Goal: Task Accomplishment & Management: Use online tool/utility

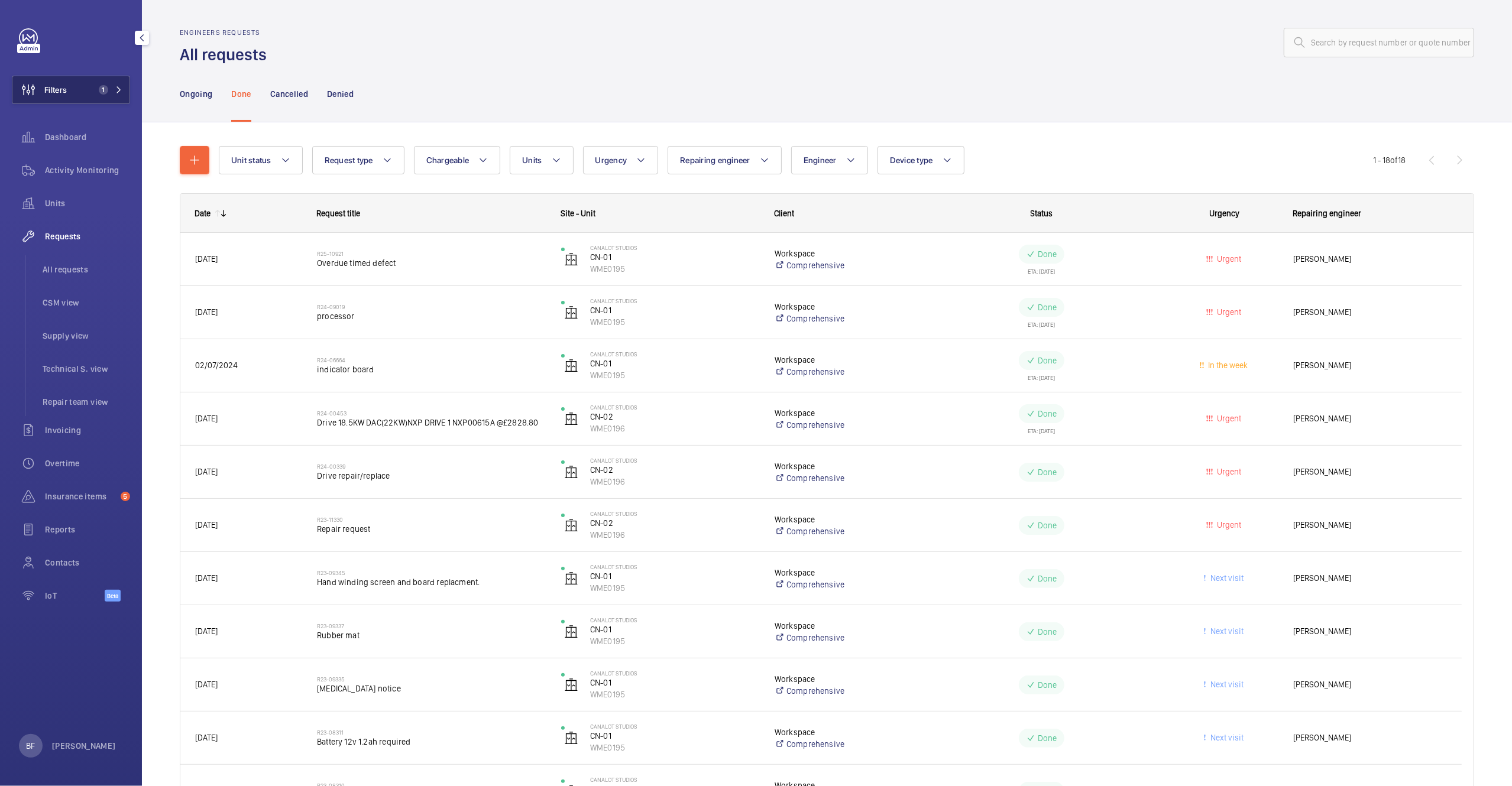
click at [115, 96] on button "Filters 1" at bounding box center [71, 90] width 118 height 29
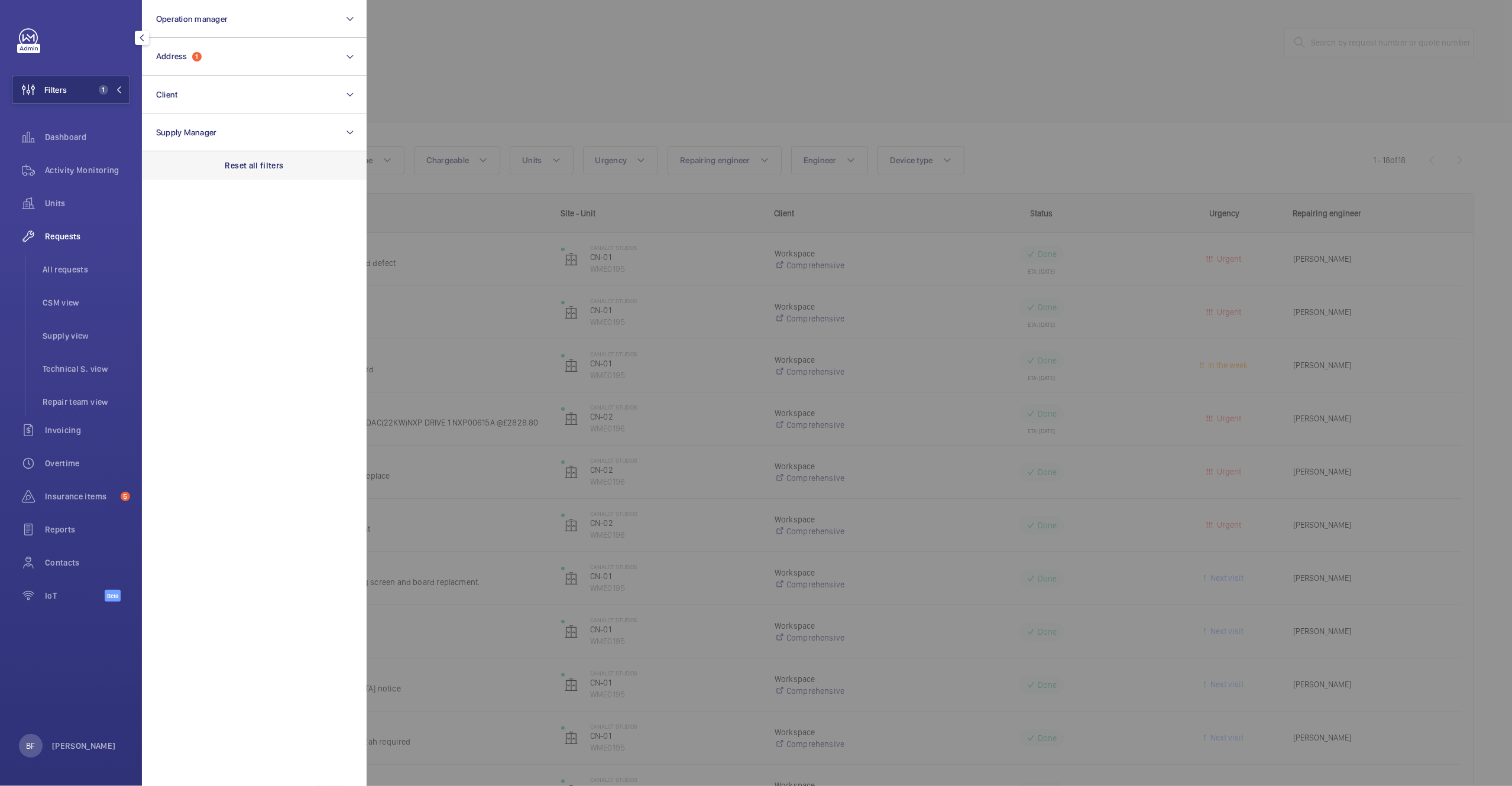
click at [277, 169] on p "Reset all filters" at bounding box center [254, 165] width 59 height 12
click at [233, 62] on button "Address" at bounding box center [254, 57] width 225 height 38
type input "salisbury"
click at [233, 130] on span "[GEOGRAPHIC_DATA] - [STREET_ADDRESS]" at bounding box center [255, 133] width 163 height 12
click at [171, 130] on input "[GEOGRAPHIC_DATA] - [STREET_ADDRESS]" at bounding box center [159, 133] width 23 height 23
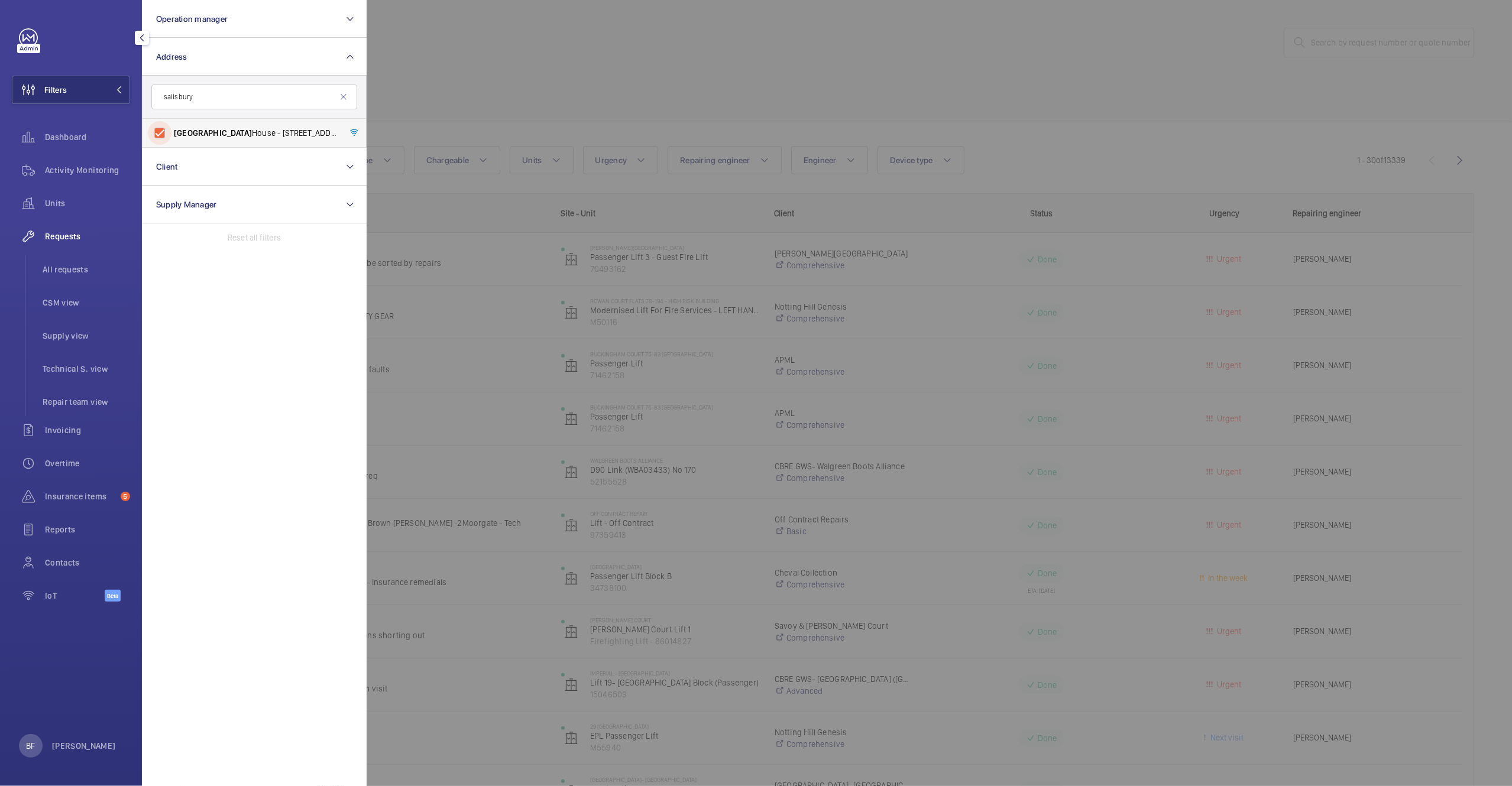
checkbox input "true"
click at [525, 129] on div at bounding box center [1122, 393] width 1512 height 786
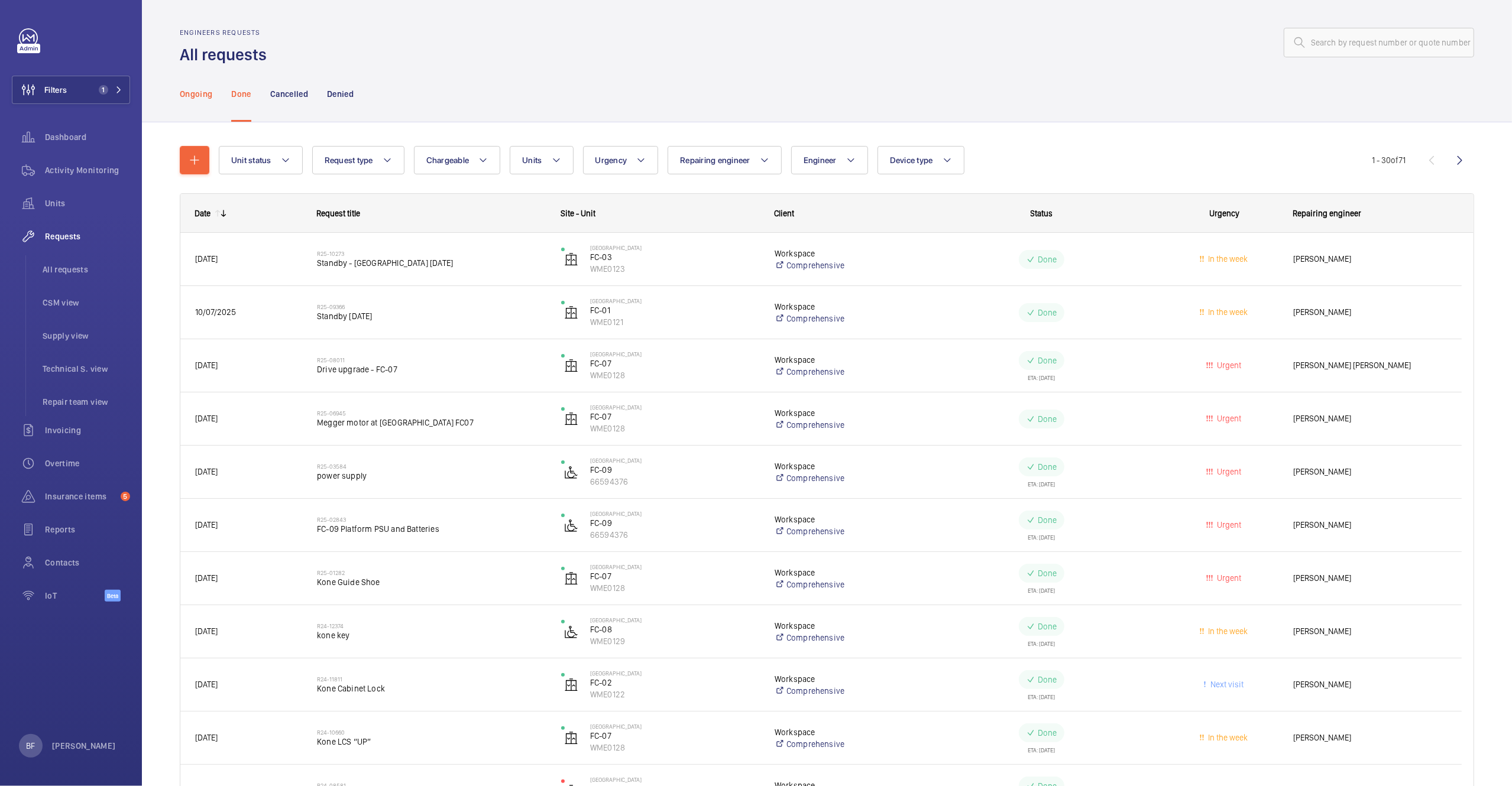
click at [185, 102] on div "Ongoing" at bounding box center [196, 94] width 33 height 56
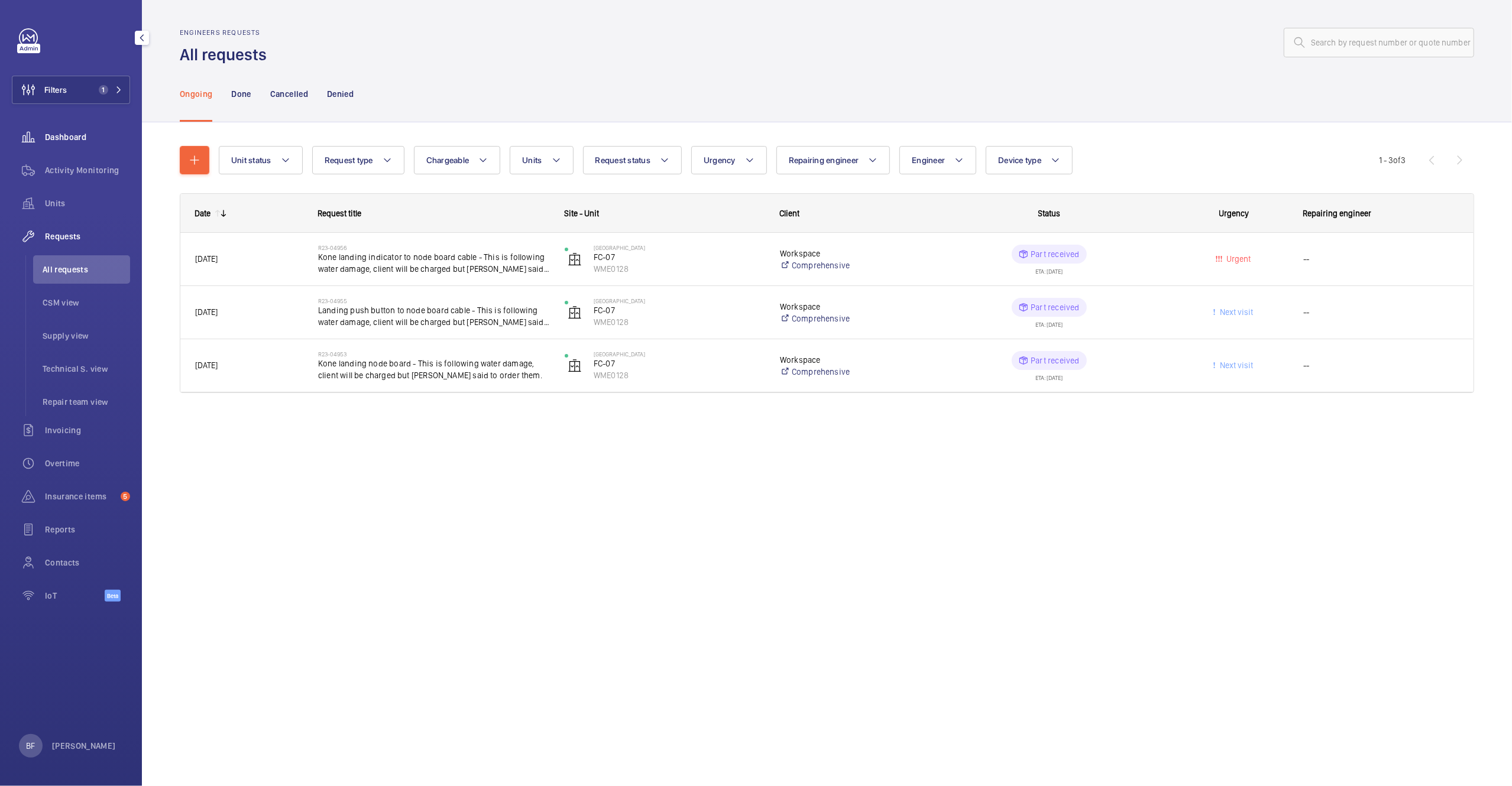
click at [104, 126] on div "Dashboard" at bounding box center [71, 137] width 118 height 29
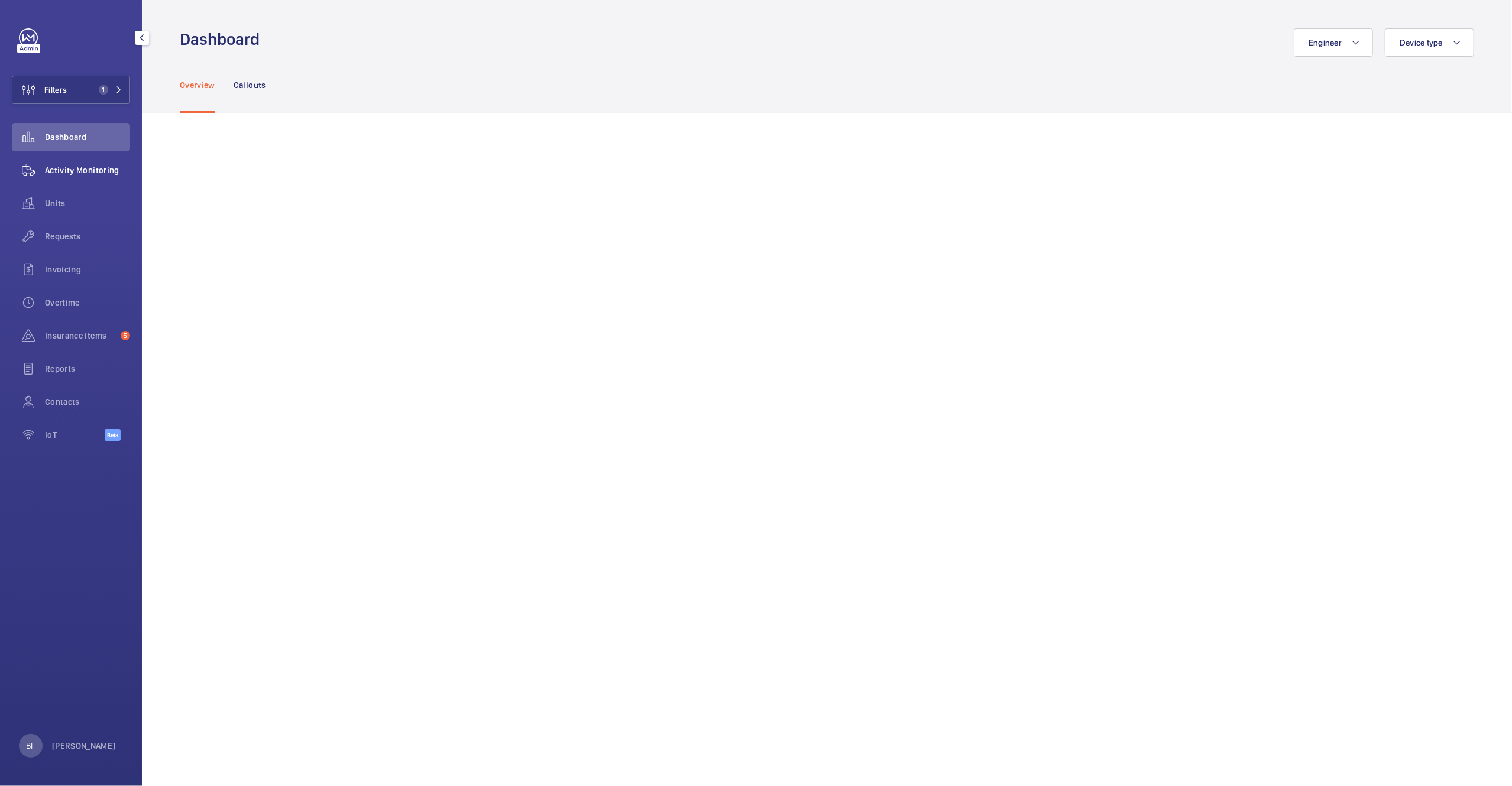
click at [99, 158] on div "Activity Monitoring" at bounding box center [71, 170] width 118 height 29
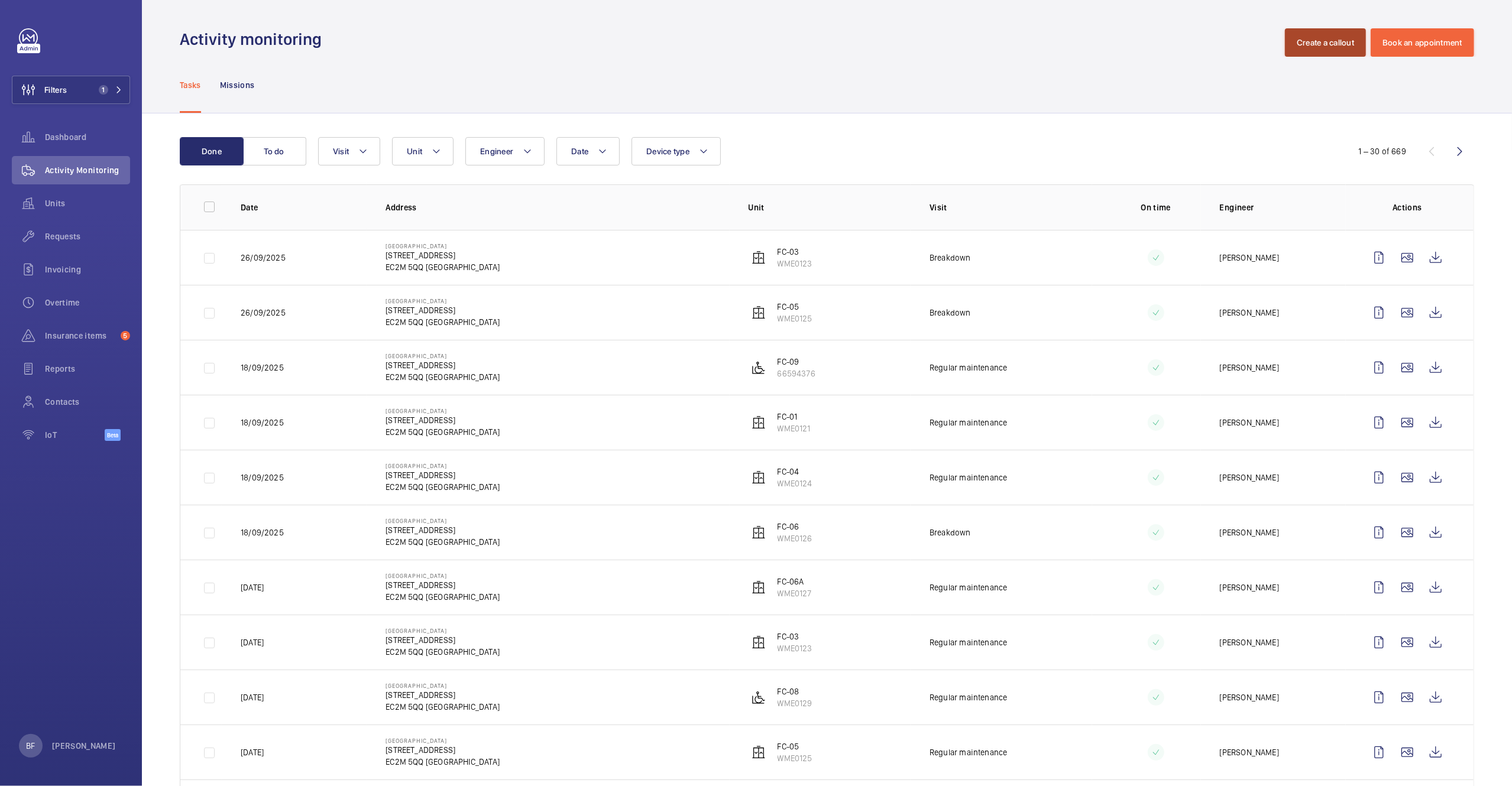
click at [1296, 53] on button "Create a callout" at bounding box center [1325, 43] width 81 height 29
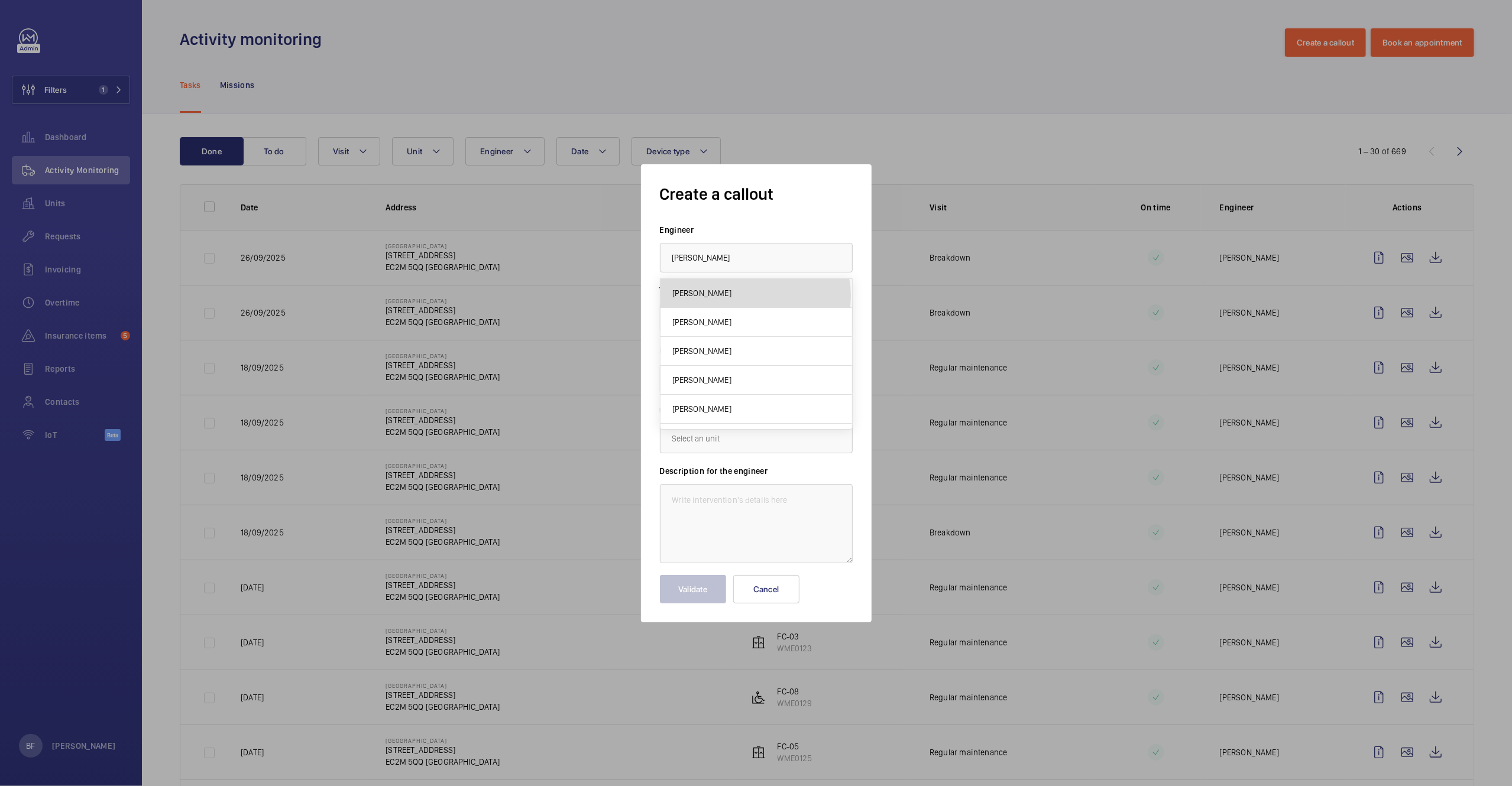
click at [755, 296] on mat-option "[PERSON_NAME]" at bounding box center [756, 293] width 191 height 29
type input "[PERSON_NAME]"
click at [713, 377] on input "text" at bounding box center [756, 378] width 193 height 29
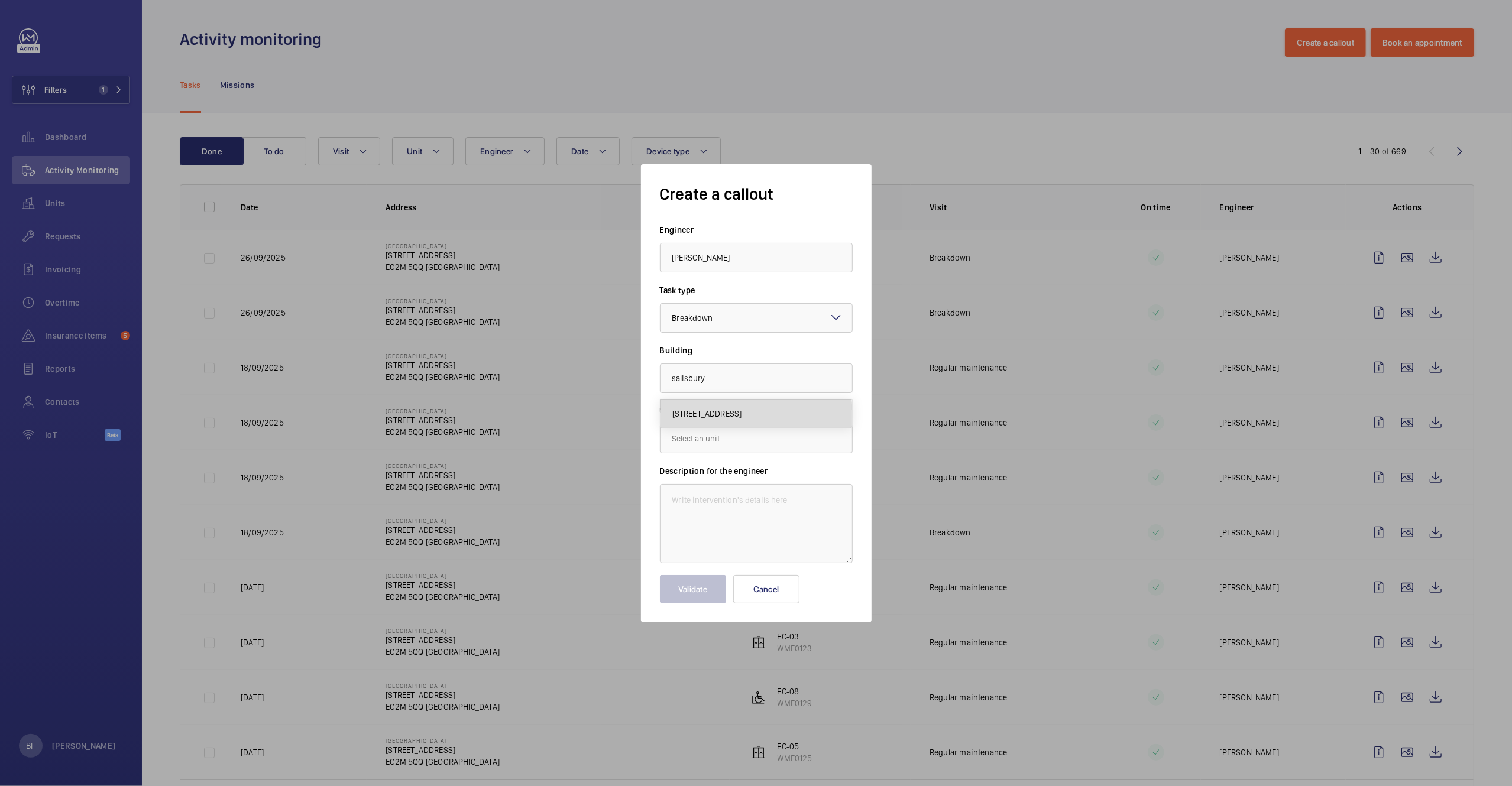
click at [693, 418] on span "[STREET_ADDRESS]" at bounding box center [707, 414] width 70 height 12
type input "[STREET_ADDRESS]"
click at [706, 439] on input "text" at bounding box center [756, 438] width 193 height 29
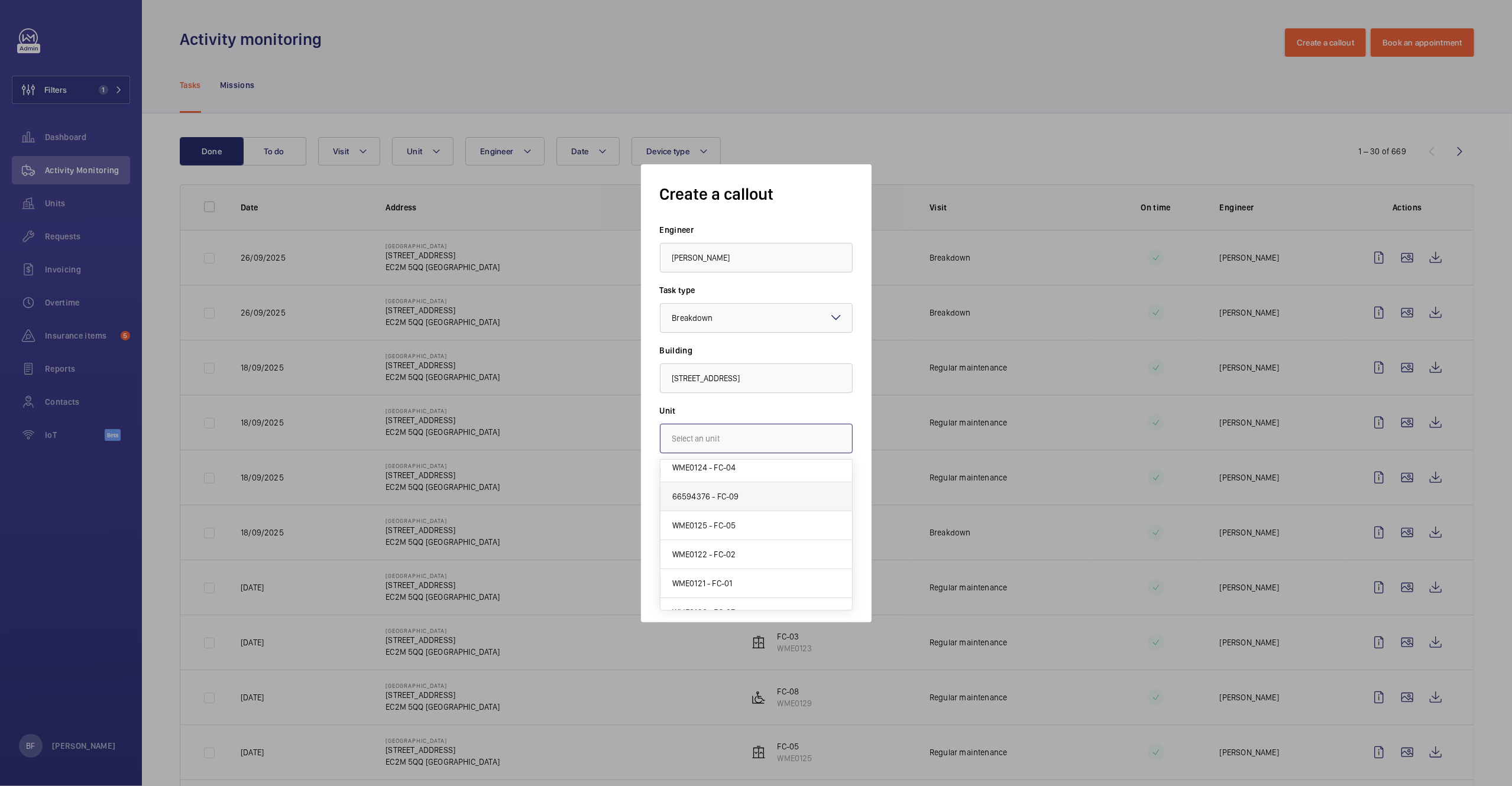
scroll to position [141, 0]
click at [913, 541] on div at bounding box center [756, 393] width 1512 height 786
click at [741, 77] on div "Tasks Missions" at bounding box center [827, 85] width 1294 height 56
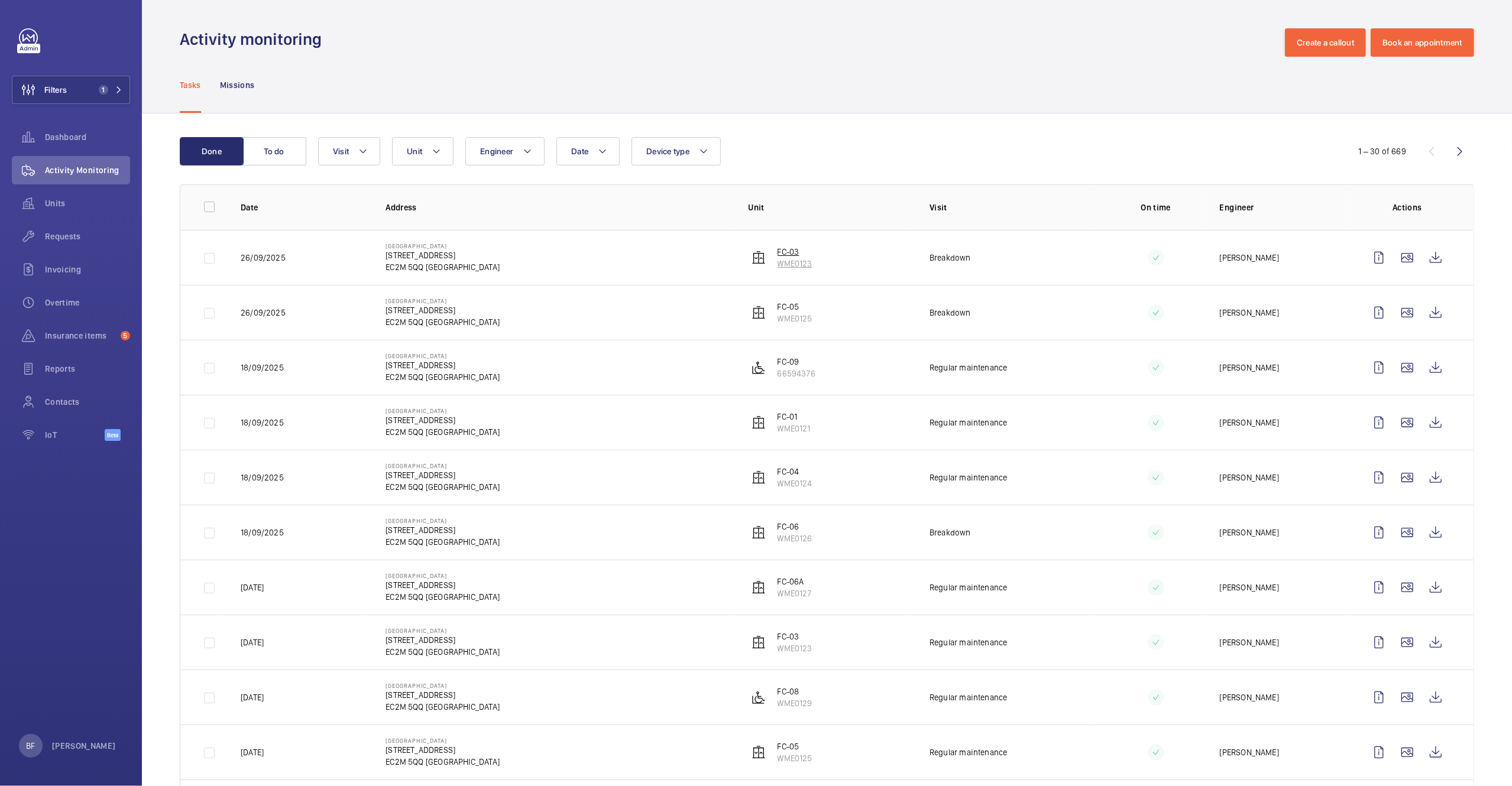
click at [777, 250] on p "FC-03" at bounding box center [795, 252] width 35 height 12
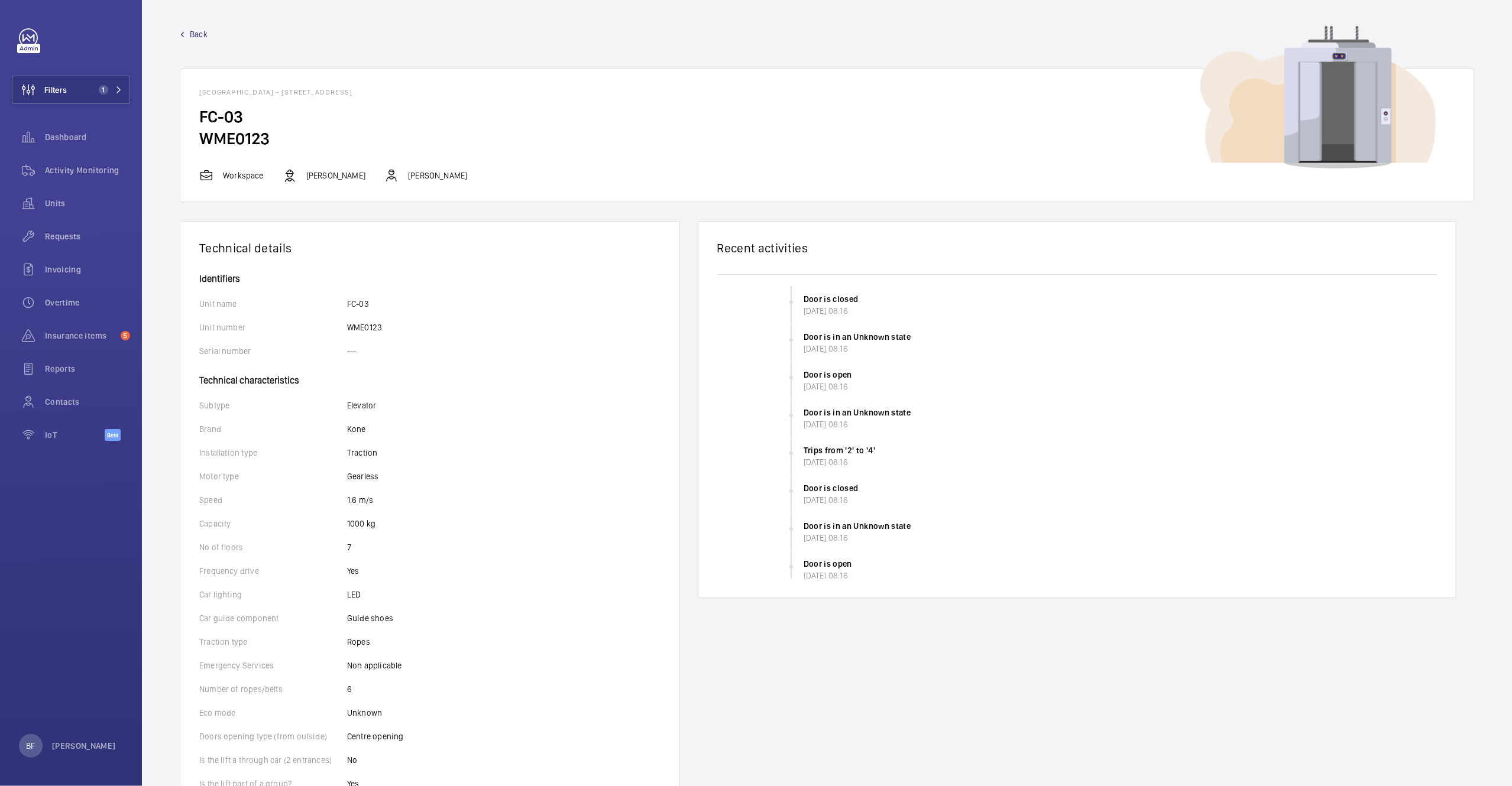
click at [190, 29] on span "Back" at bounding box center [199, 34] width 18 height 12
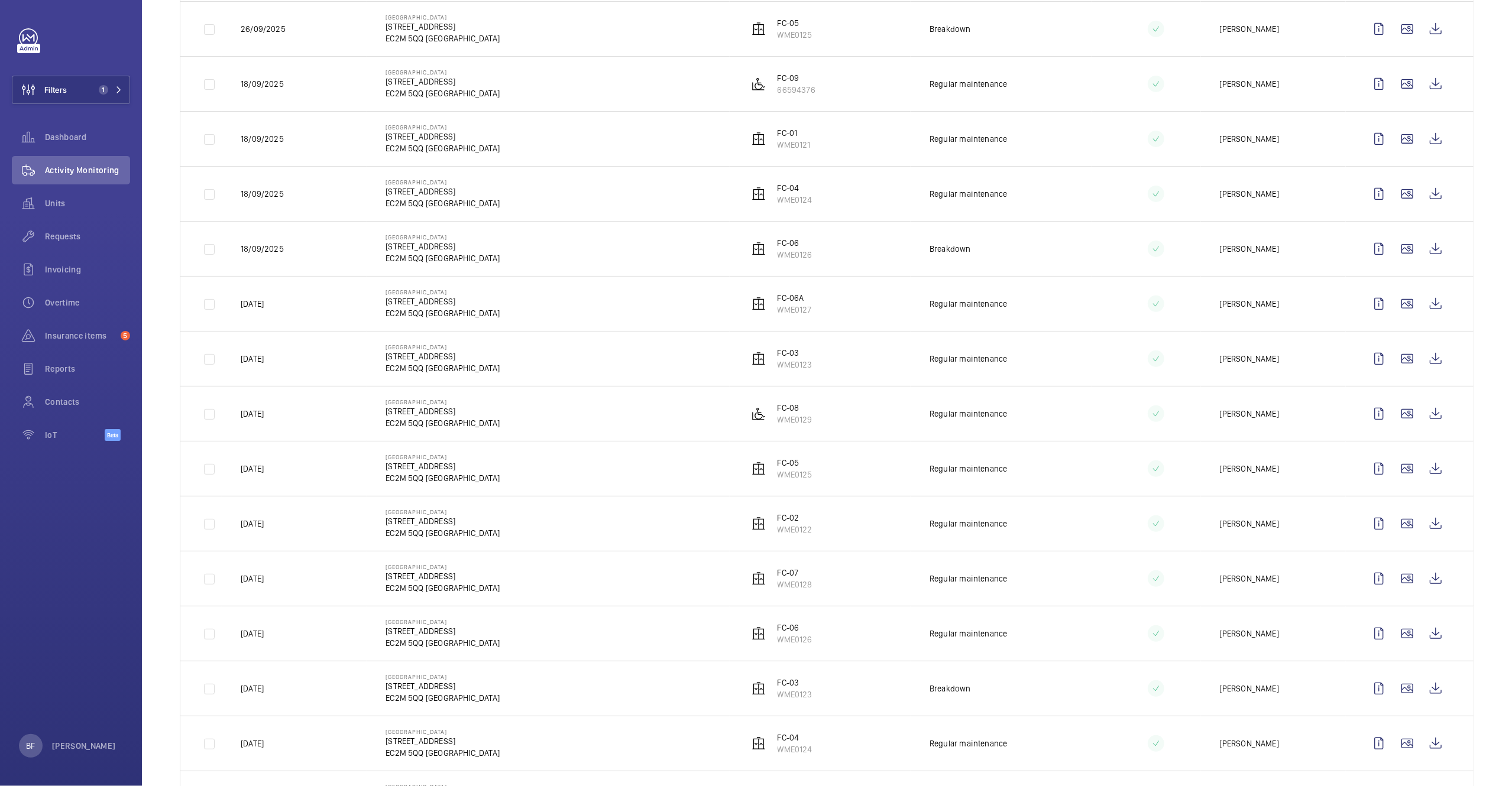
scroll to position [301, 0]
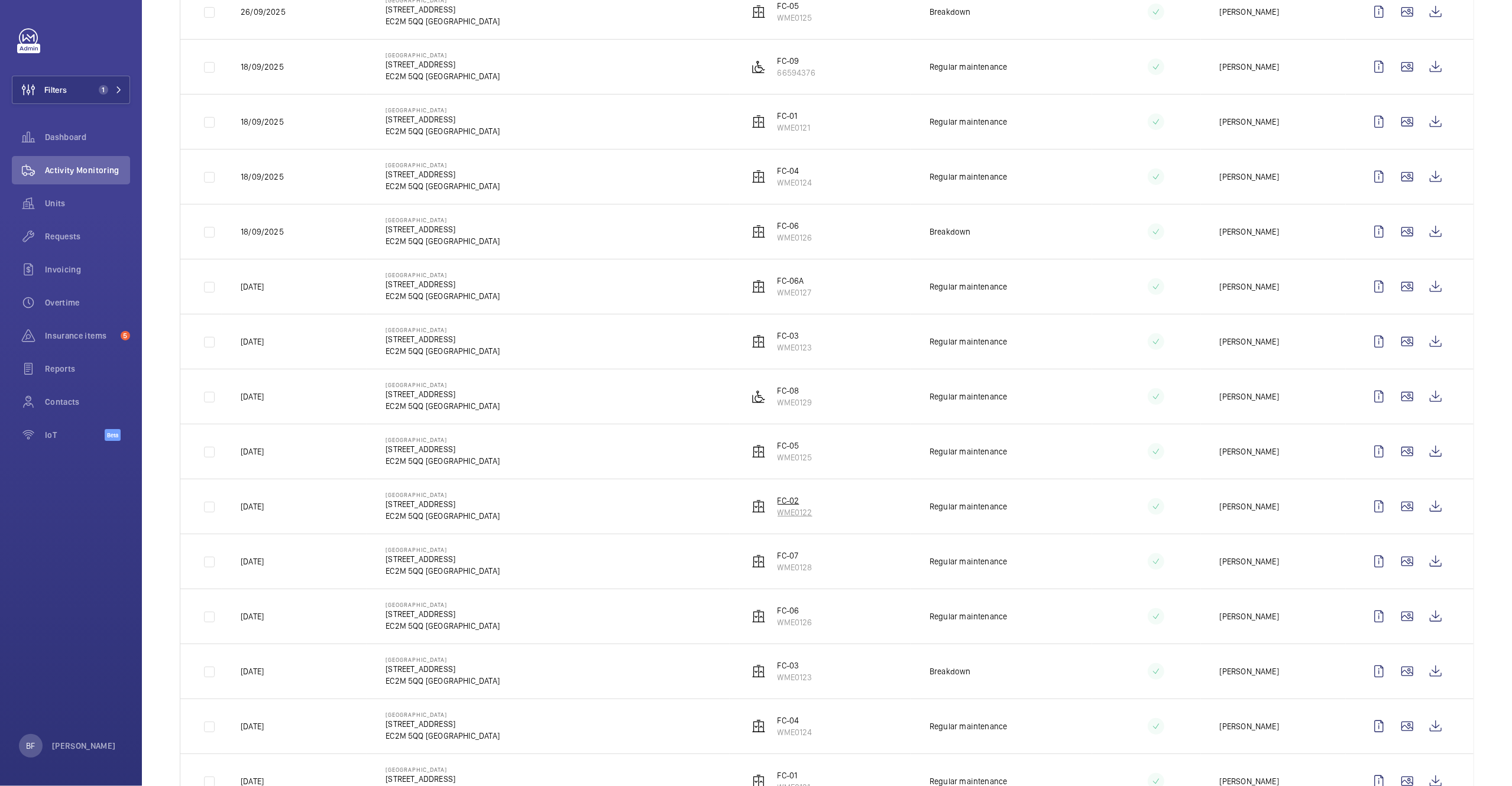
click at [777, 506] on p "FC-02" at bounding box center [795, 500] width 35 height 12
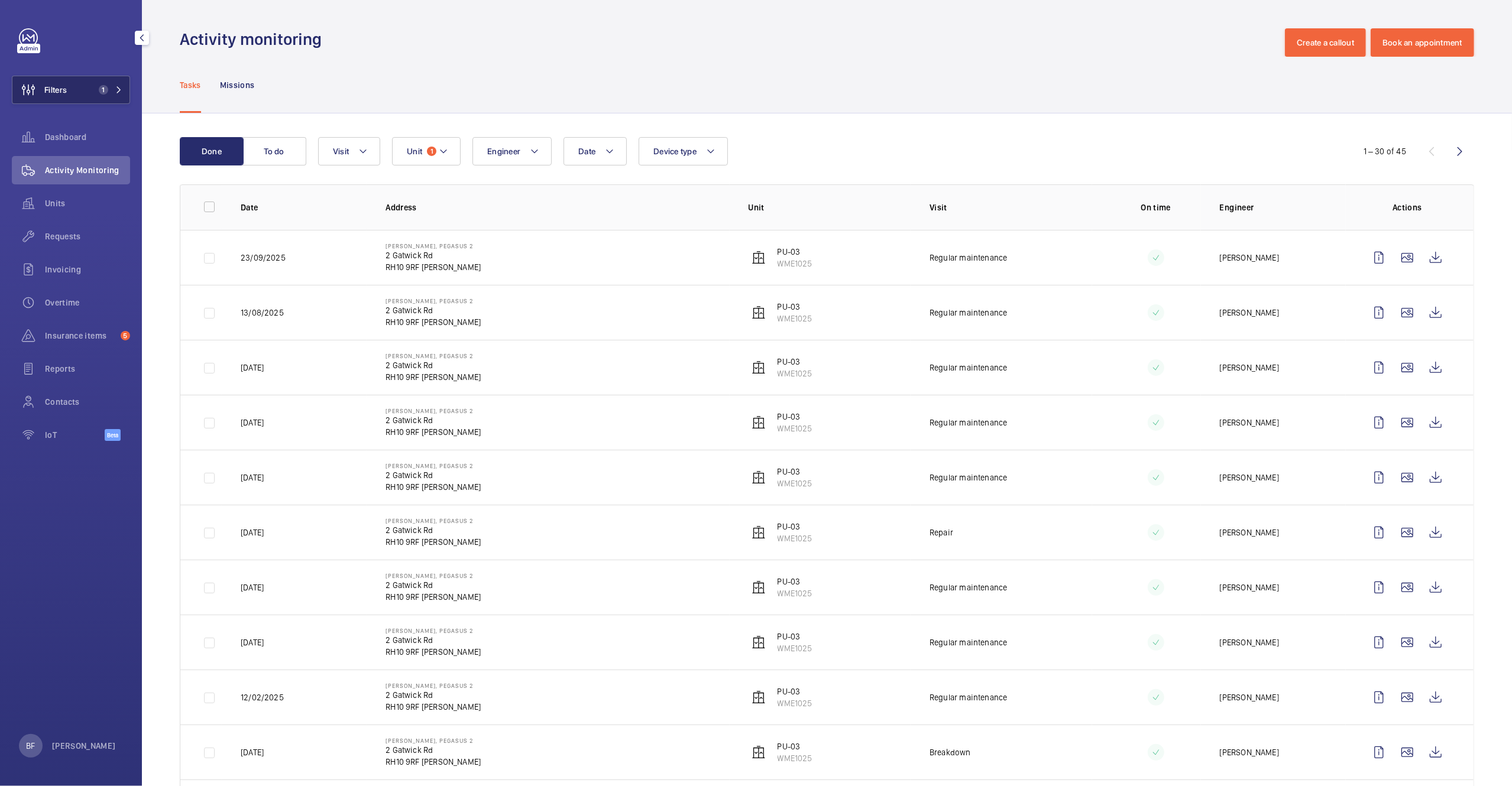
click at [79, 92] on button "Filters 1" at bounding box center [71, 90] width 118 height 29
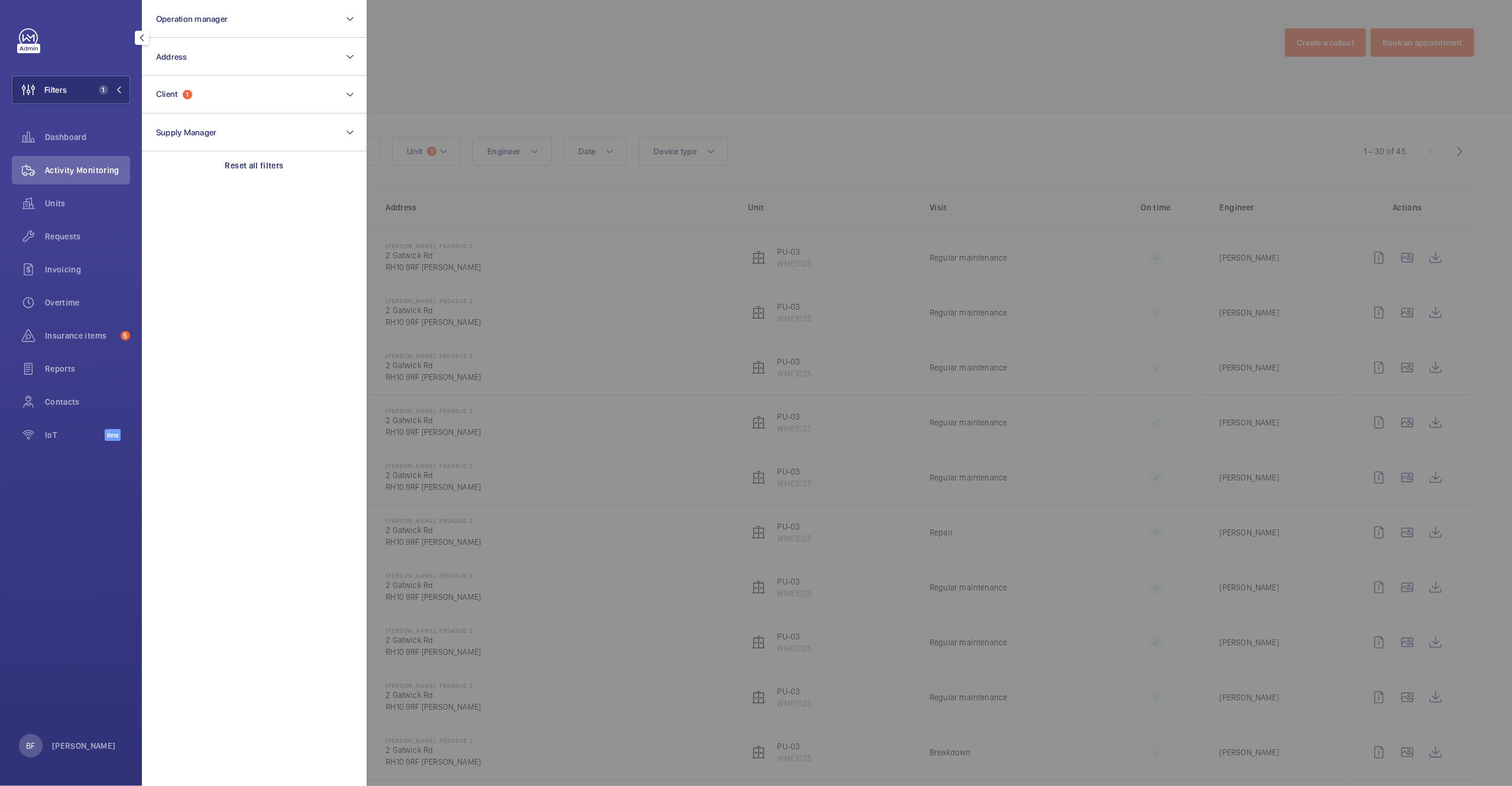
click at [546, 44] on div at bounding box center [1122, 393] width 1512 height 786
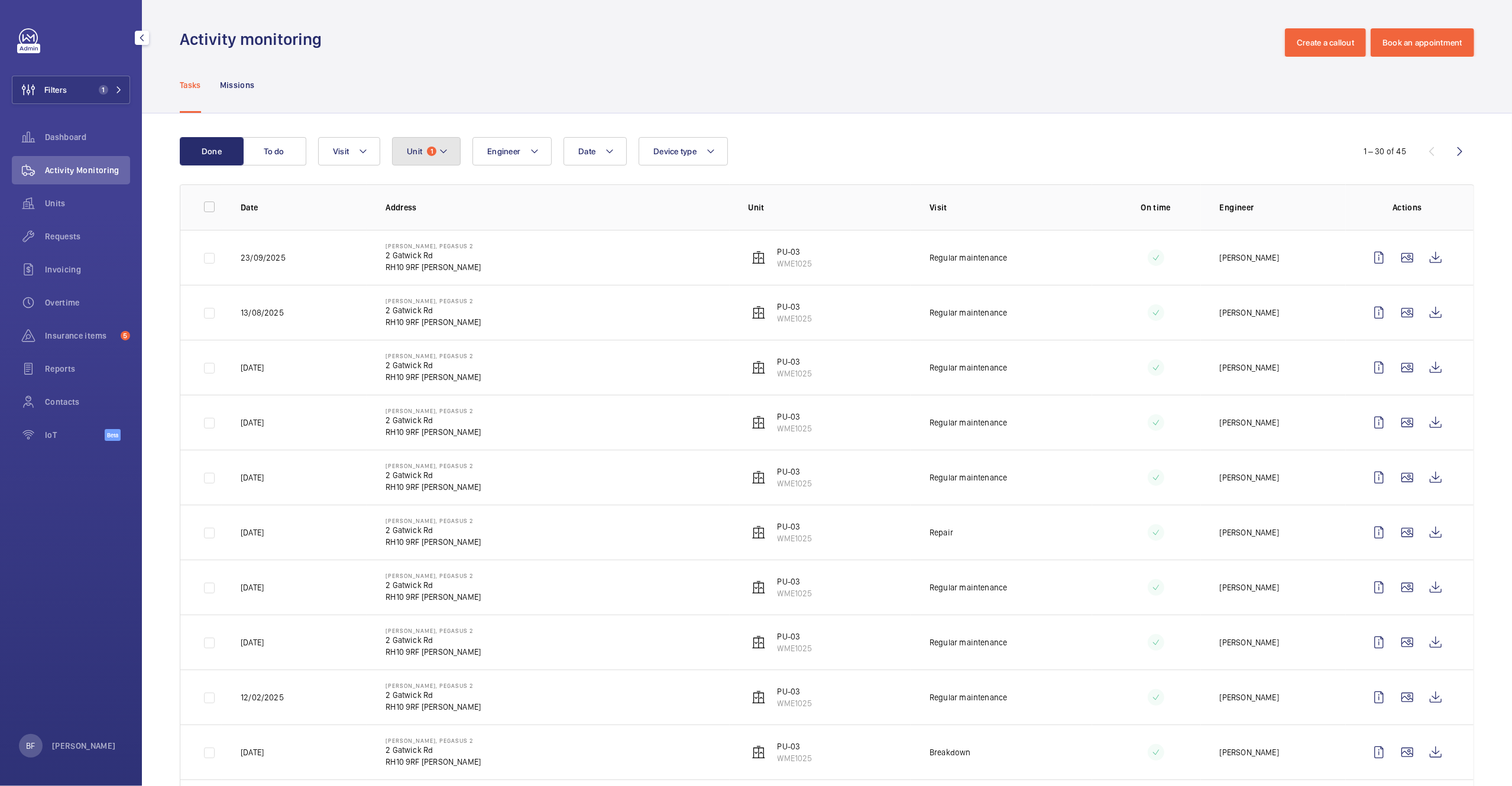
click at [448, 158] on mat-icon at bounding box center [443, 152] width 10 height 14
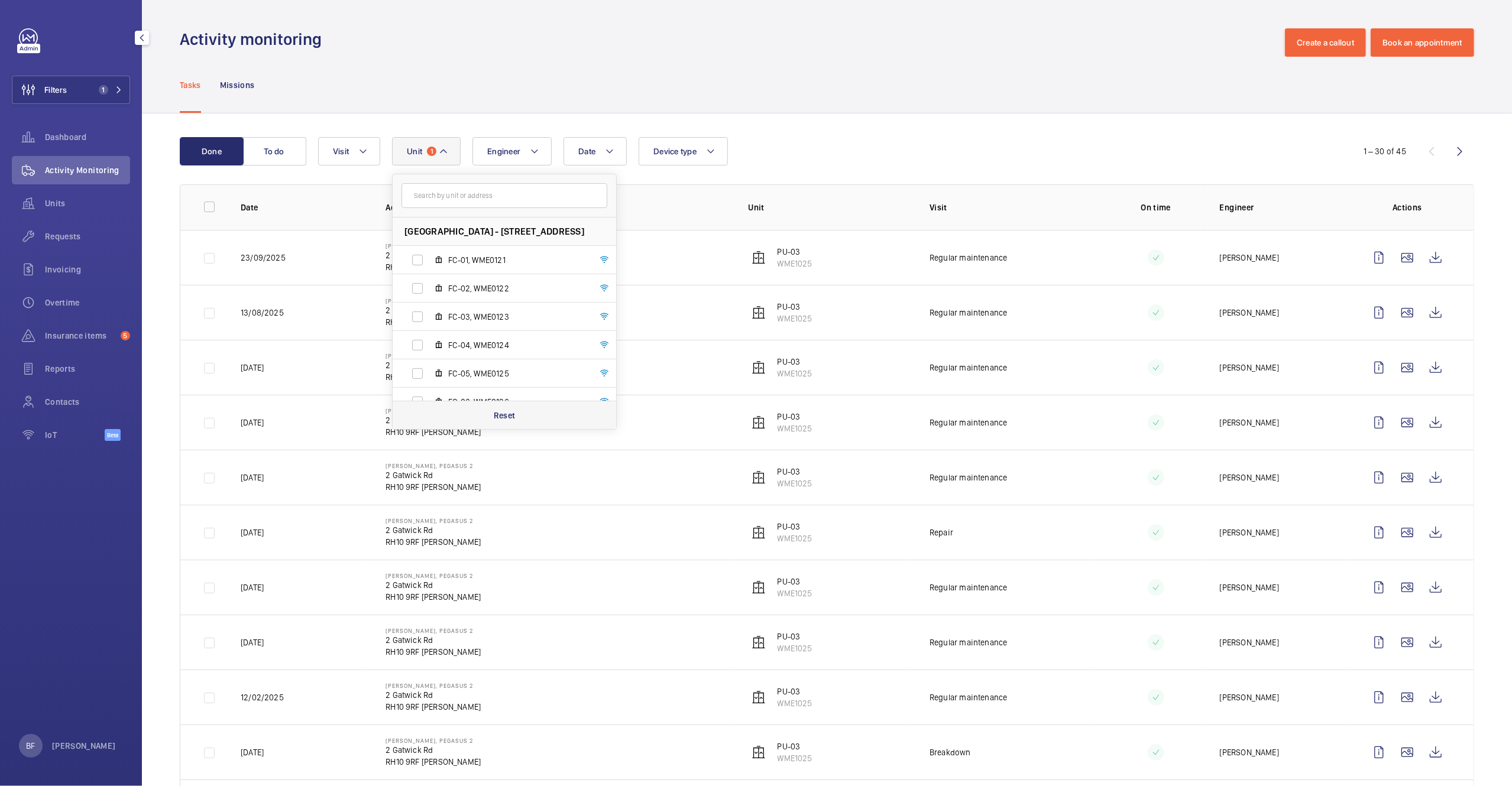
click at [478, 409] on div "Reset" at bounding box center [504, 415] width 223 height 29
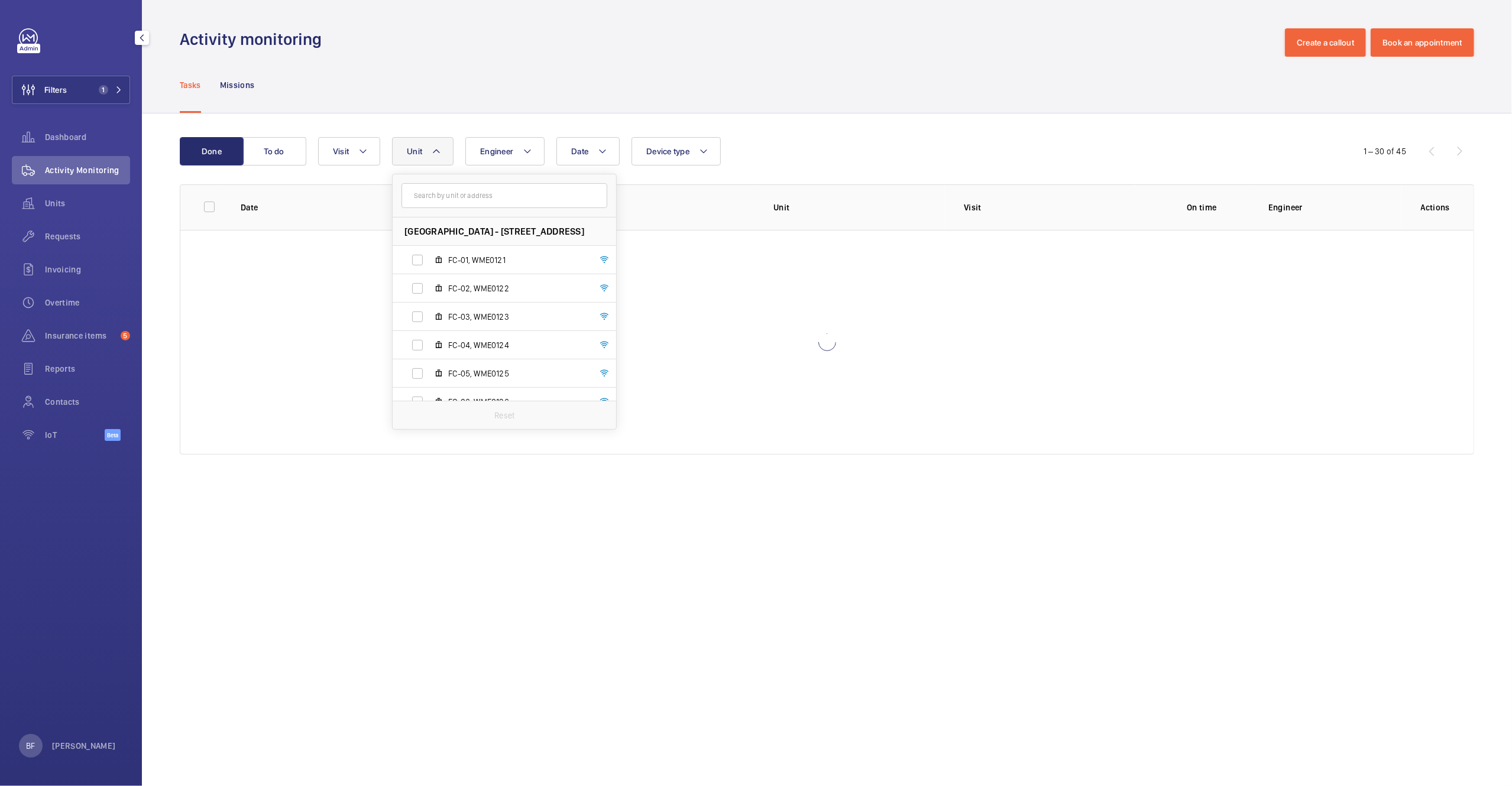
click at [459, 79] on div "Tasks Missions" at bounding box center [827, 85] width 1294 height 56
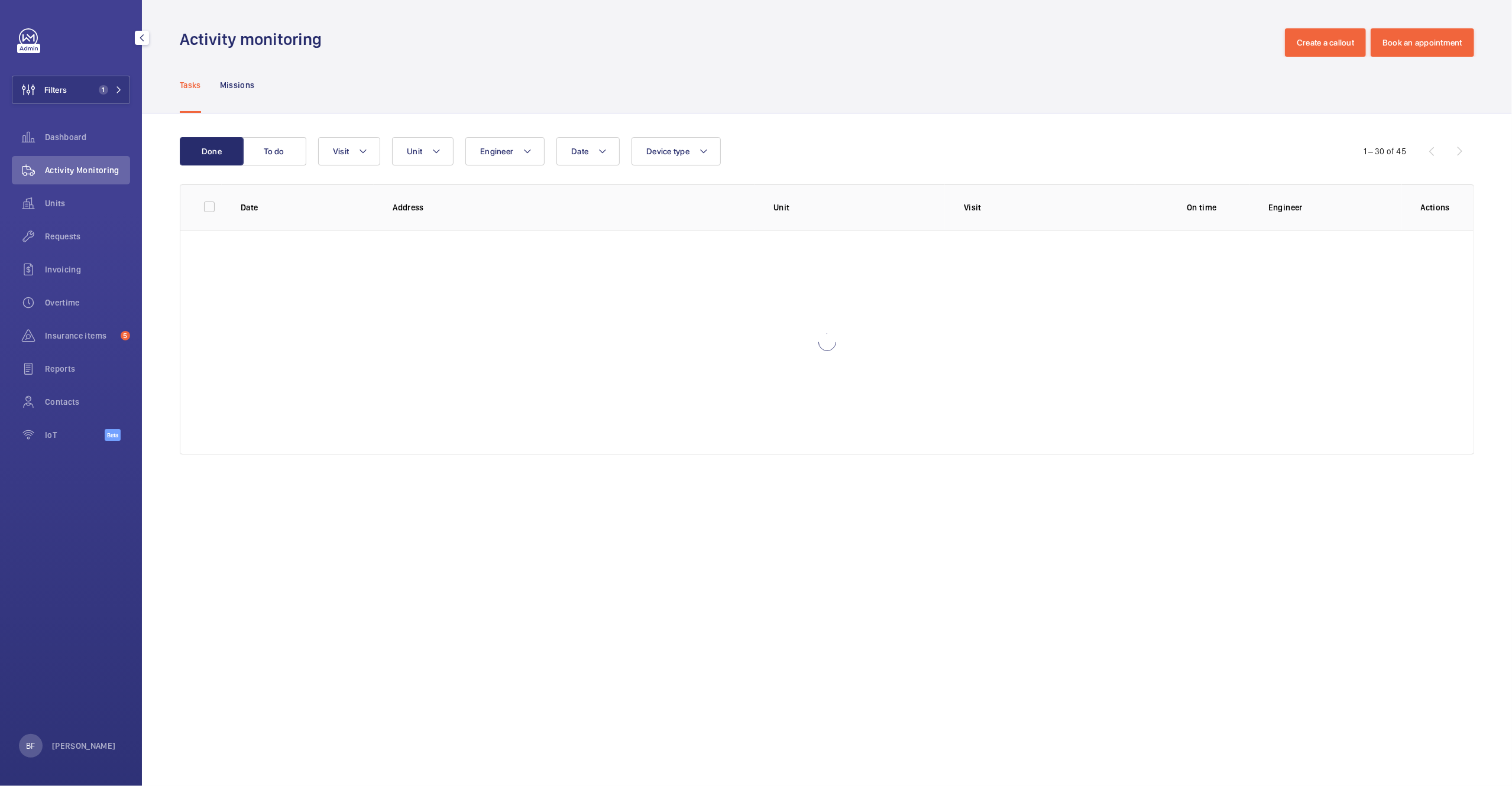
click at [99, 90] on span "1" at bounding box center [103, 90] width 10 height 10
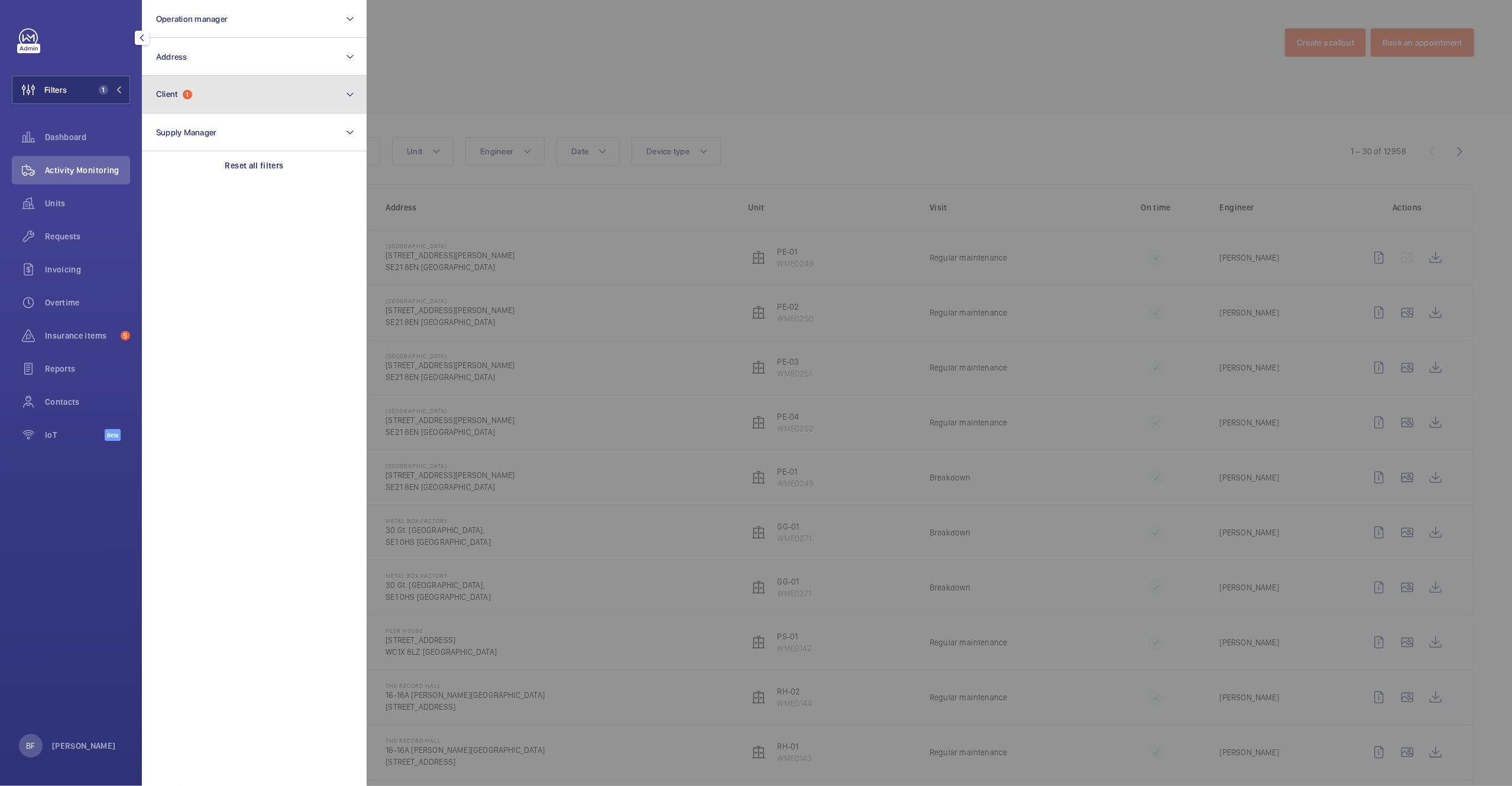
click at [242, 90] on button "Client 1" at bounding box center [254, 94] width 225 height 38
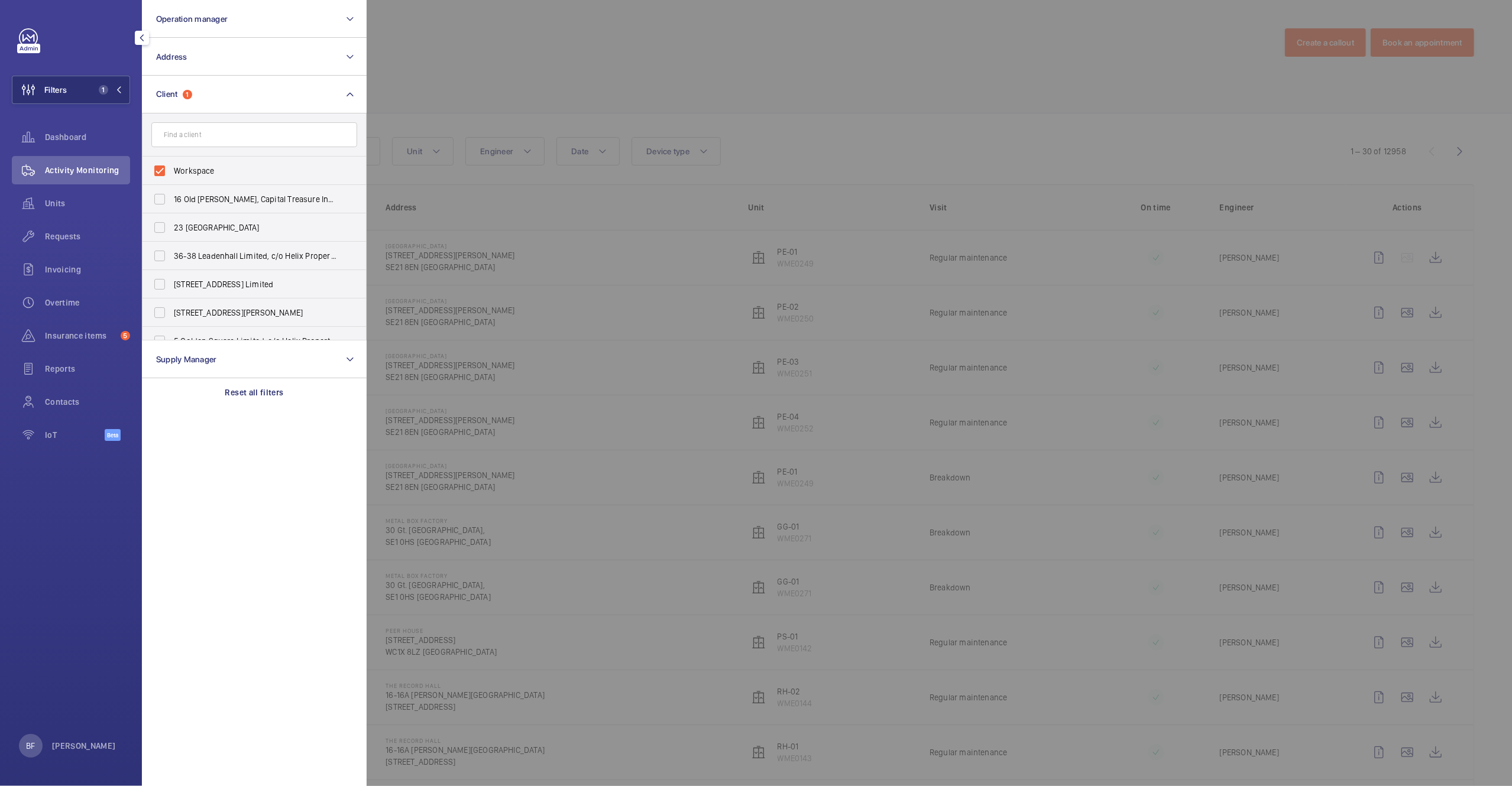
click at [504, 41] on div at bounding box center [1122, 393] width 1512 height 786
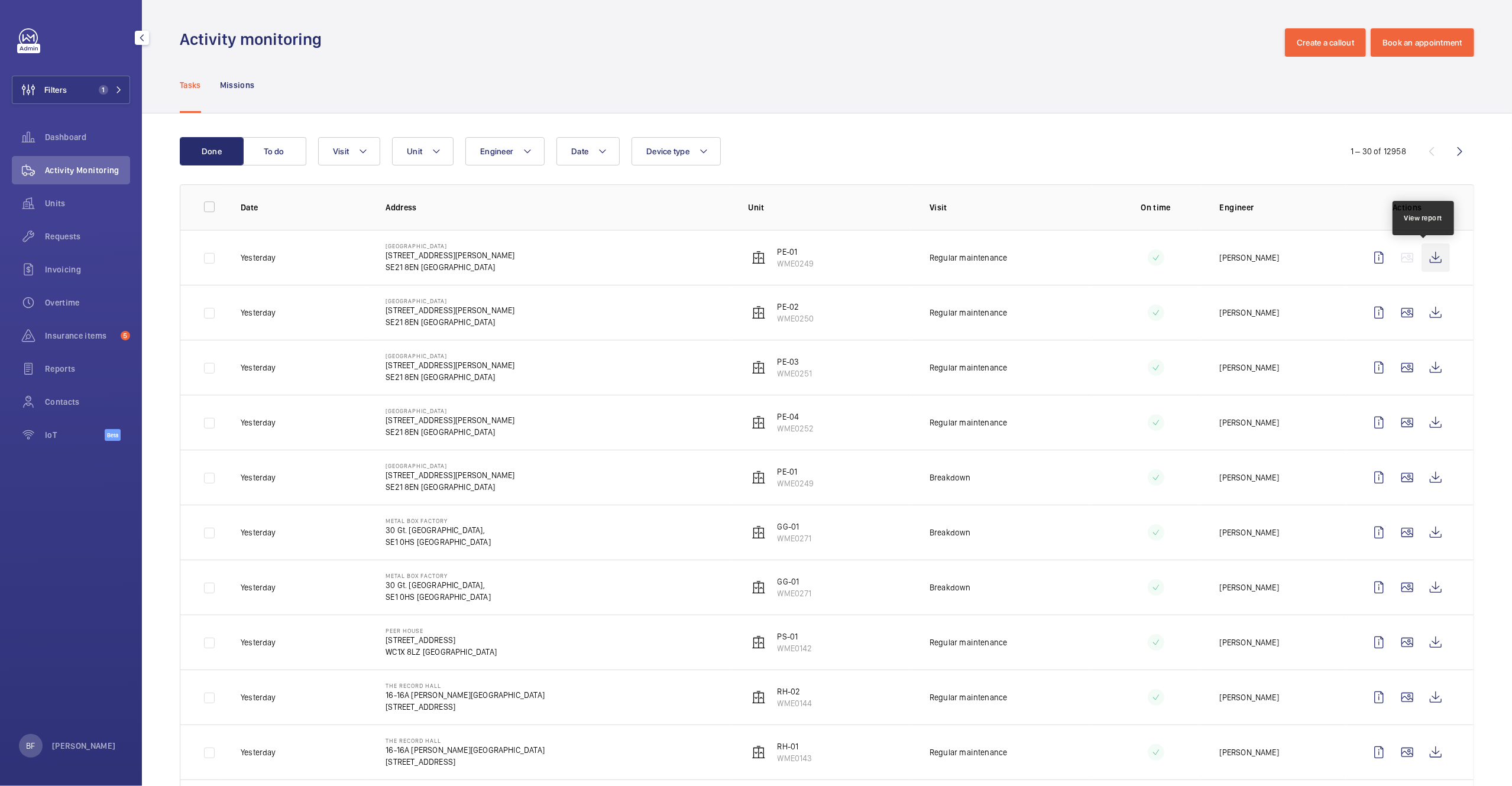
click at [1422, 258] on wm-front-icon-button at bounding box center [1436, 258] width 29 height 29
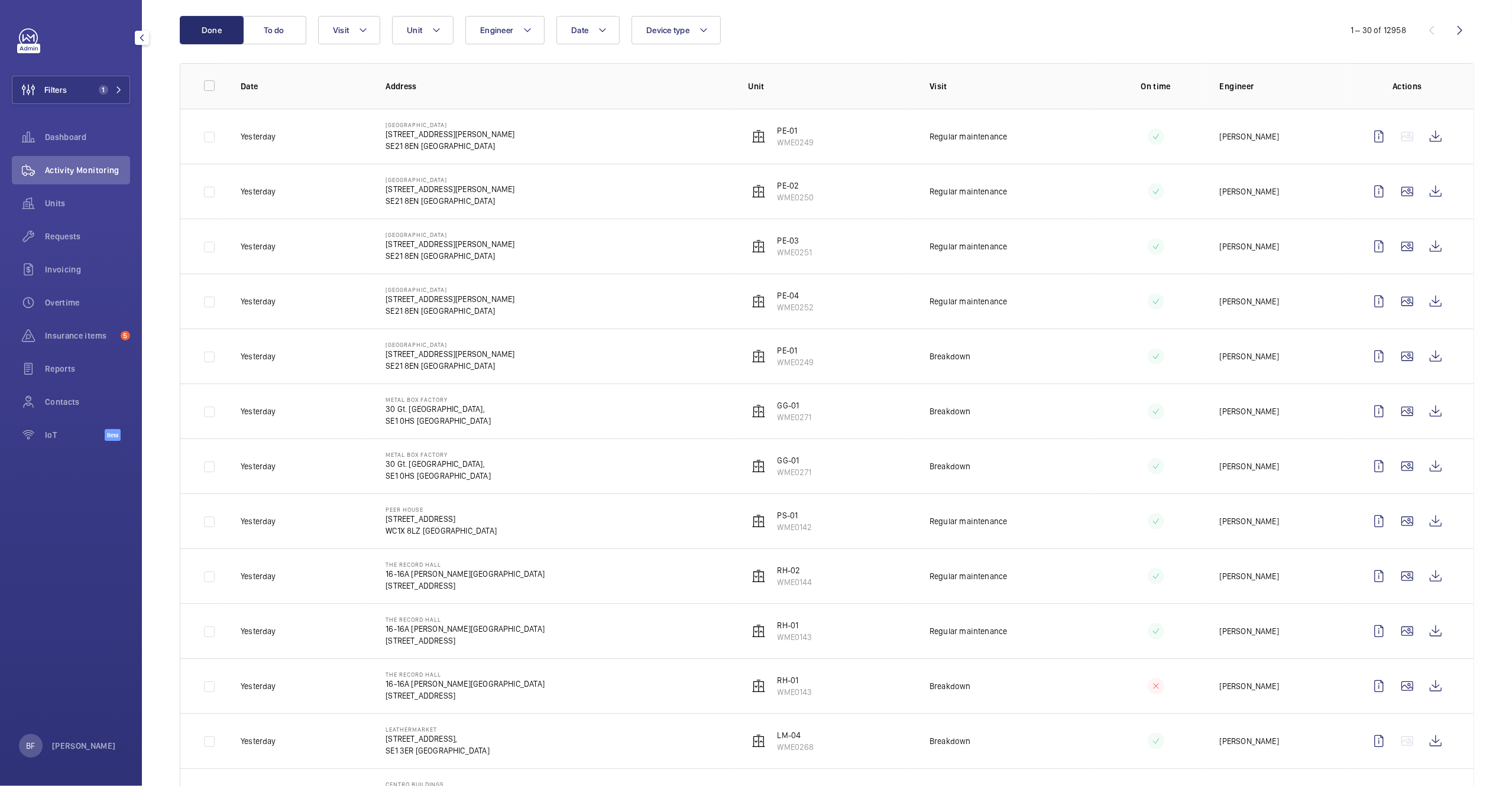
scroll to position [131, 0]
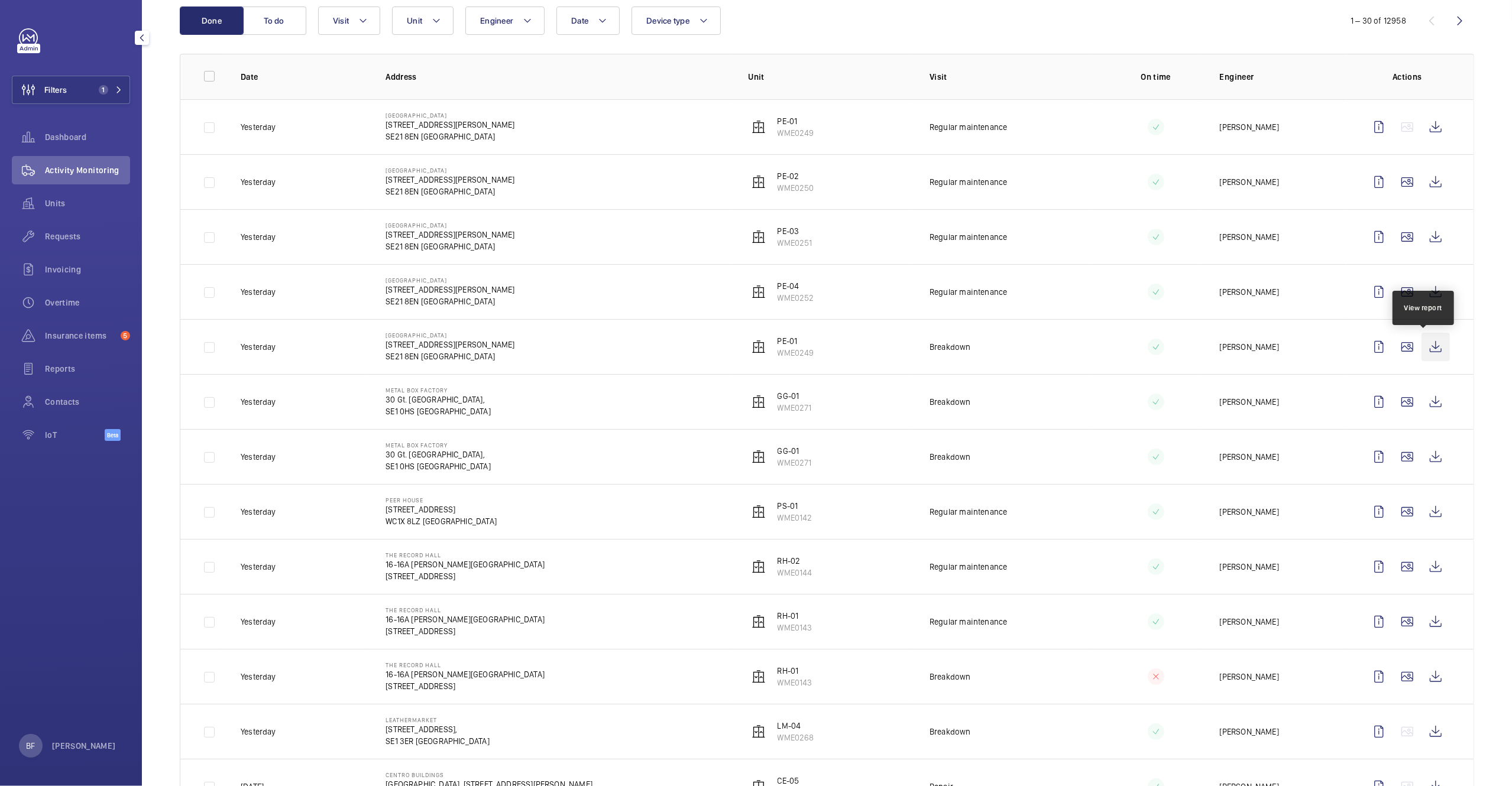
click at [1422, 353] on wm-front-icon-button at bounding box center [1436, 347] width 29 height 29
click at [325, 23] on button "Visit" at bounding box center [349, 21] width 62 height 29
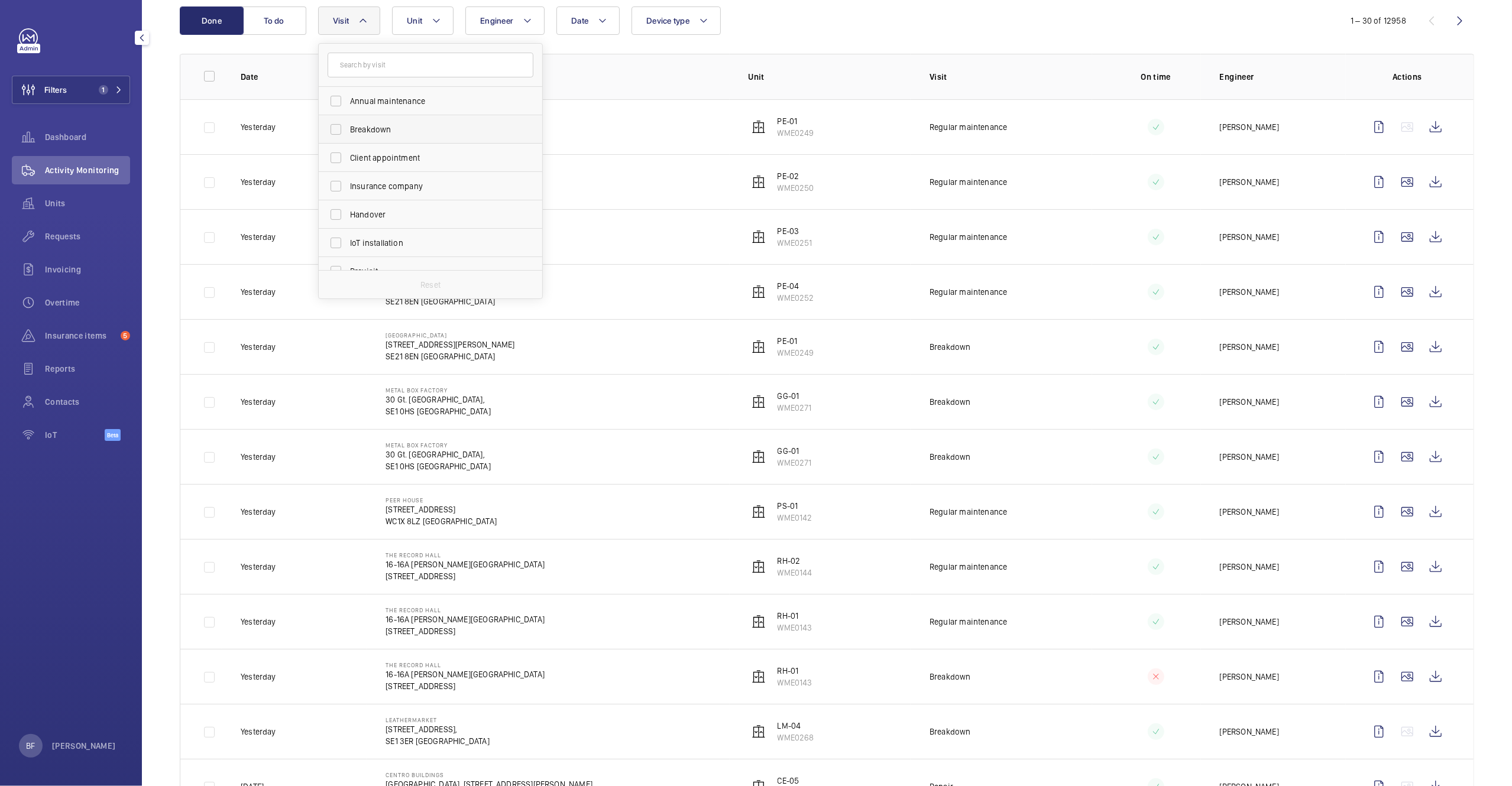
click at [365, 132] on span "Breakdown" at bounding box center [432, 129] width 163 height 12
click at [348, 132] on input "Breakdown" at bounding box center [336, 129] width 23 height 23
checkbox input "true"
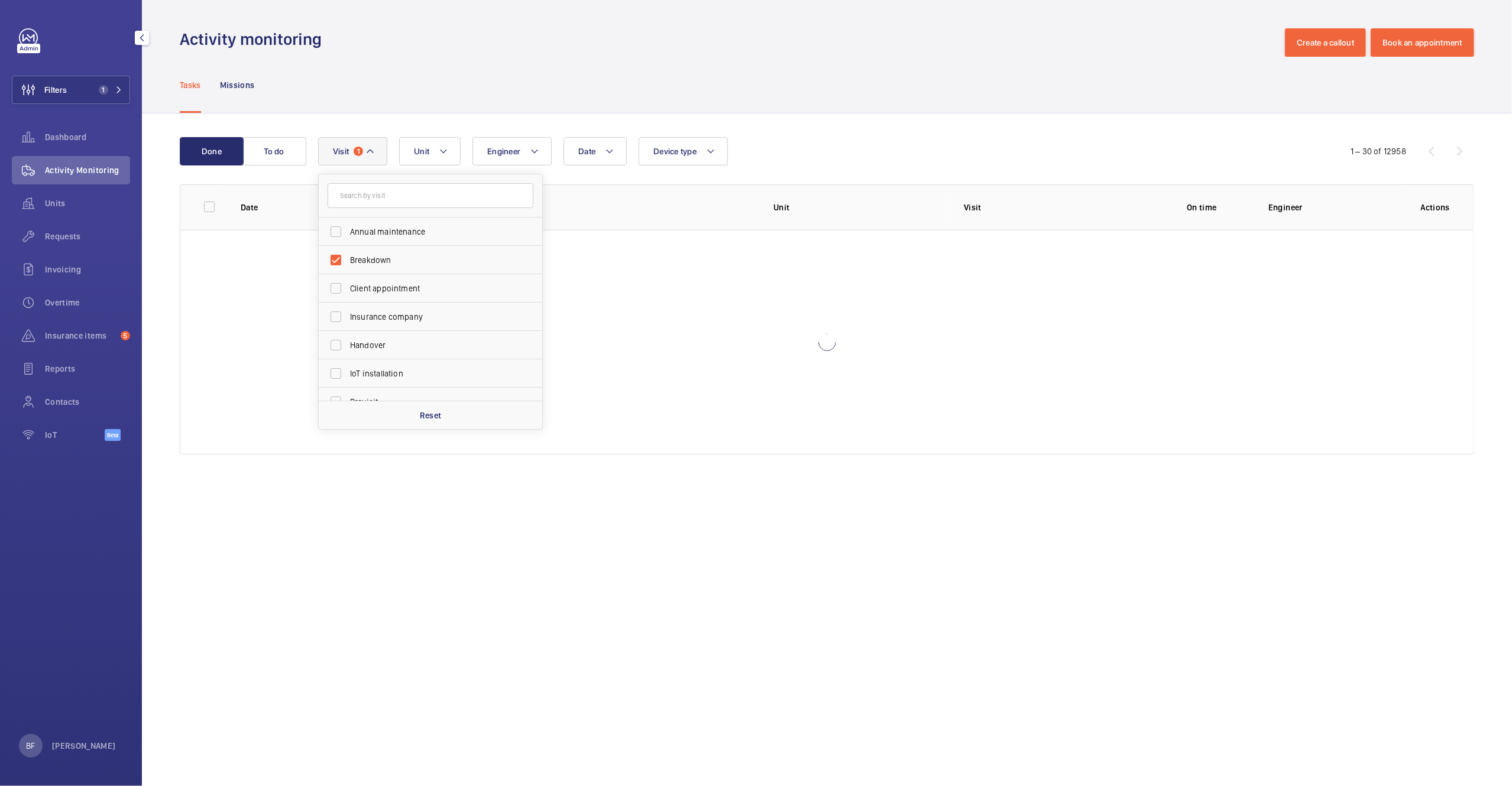
click at [775, 54] on div "Activity monitoring Create a callout Book an appointment" at bounding box center [827, 43] width 1294 height 29
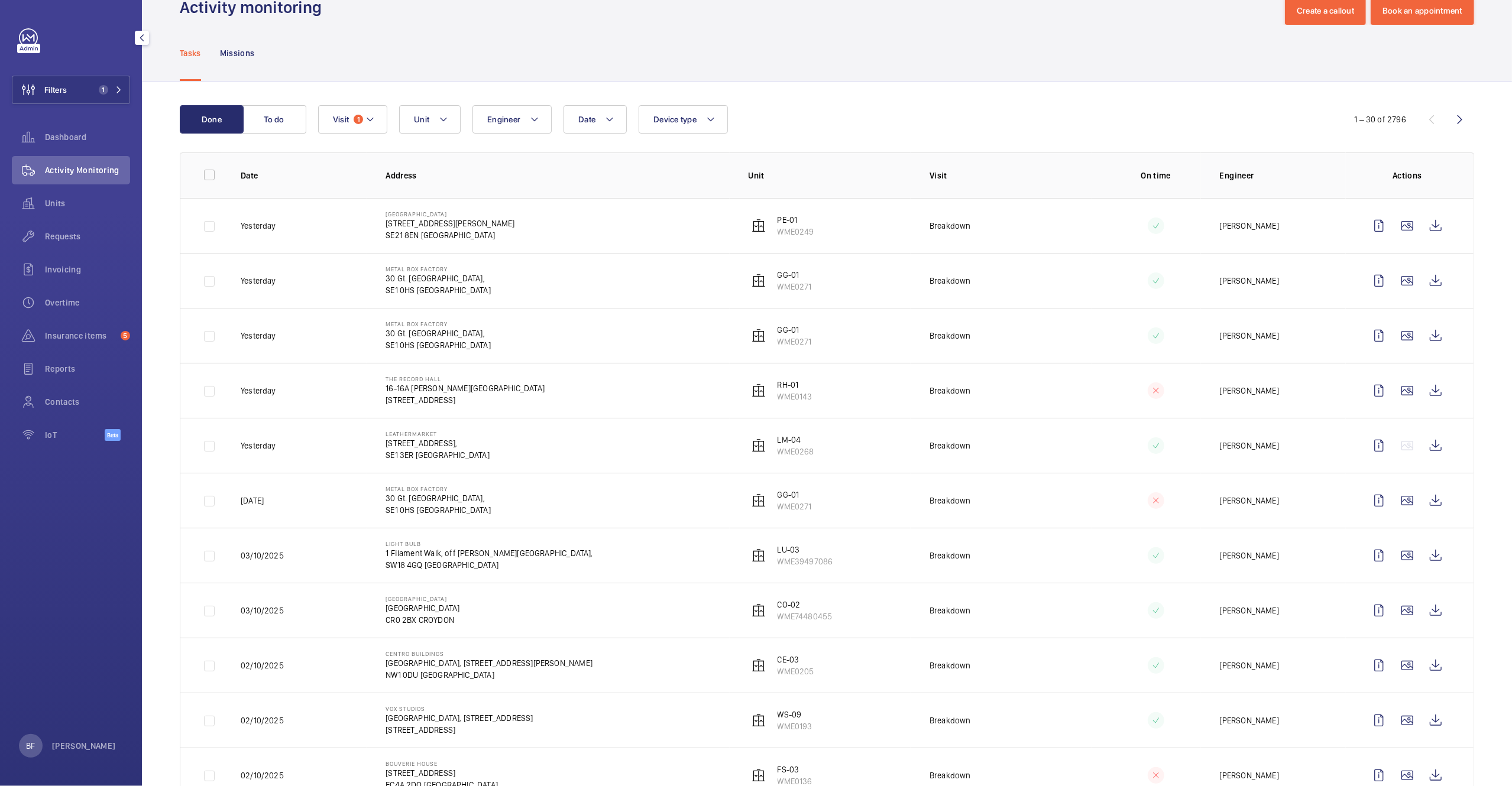
scroll to position [53, 0]
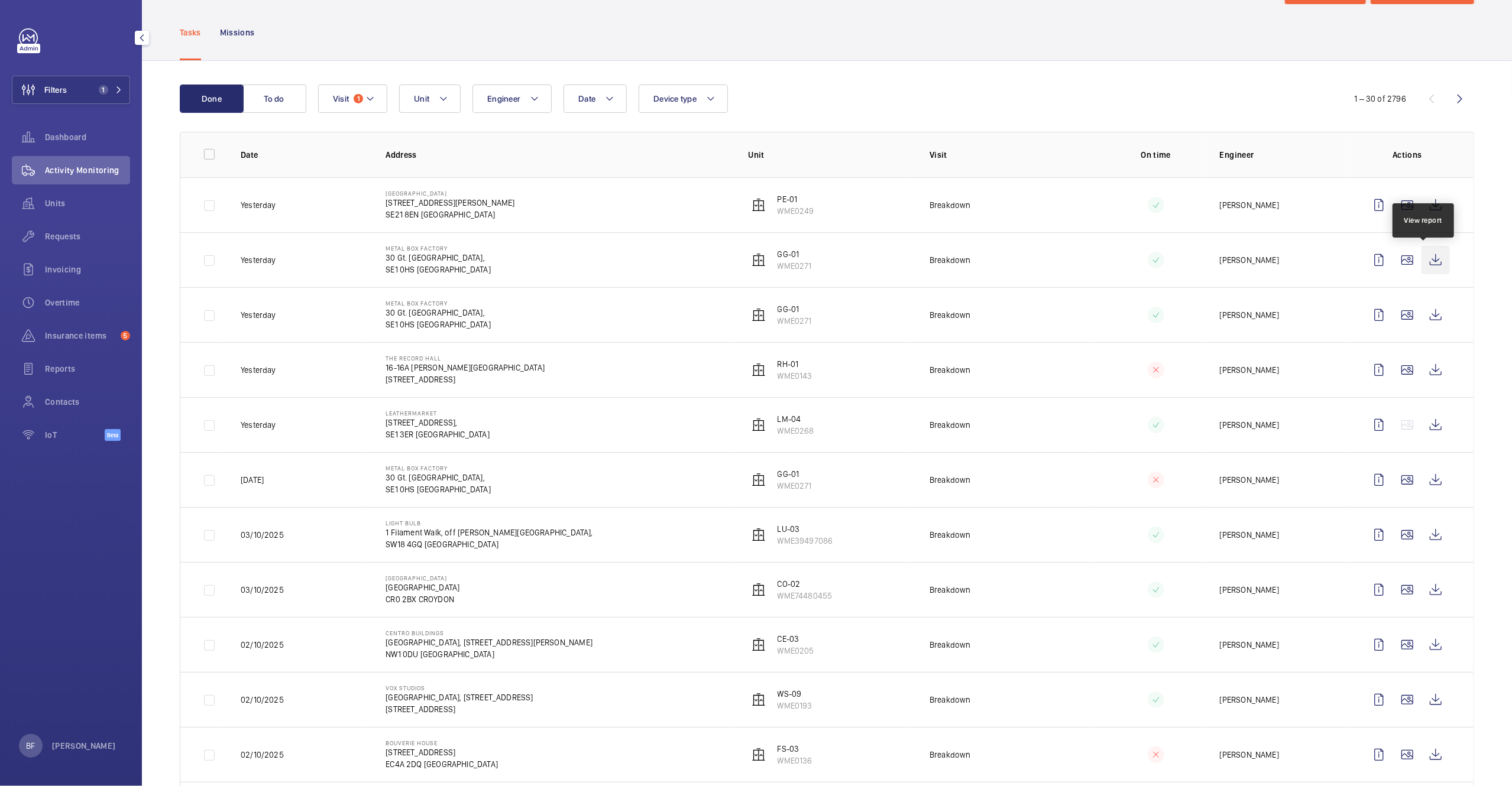
click at [1422, 265] on wm-front-icon-button at bounding box center [1436, 260] width 29 height 29
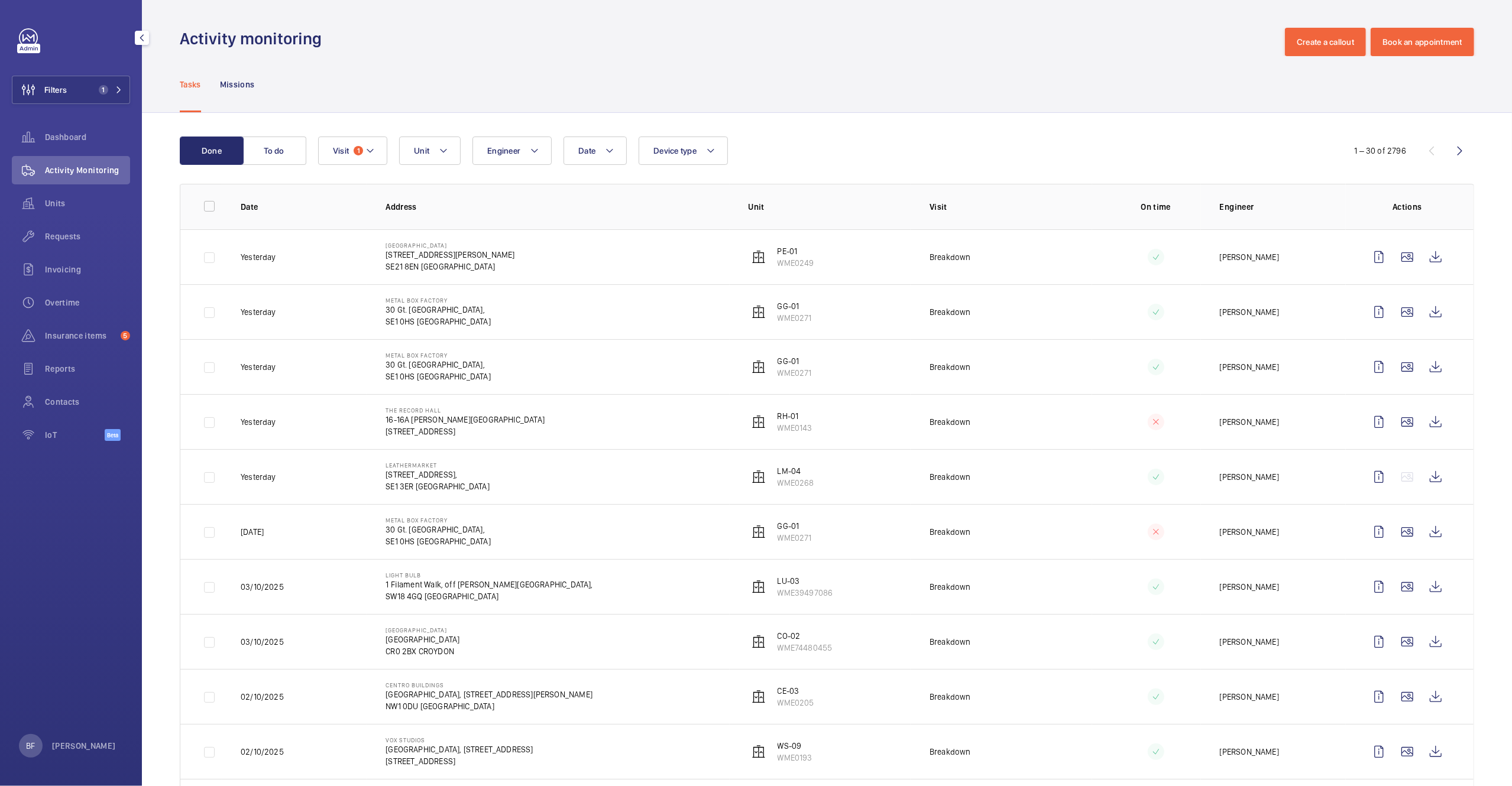
scroll to position [0, 0]
click at [1319, 47] on button "Create a callout" at bounding box center [1325, 43] width 81 height 29
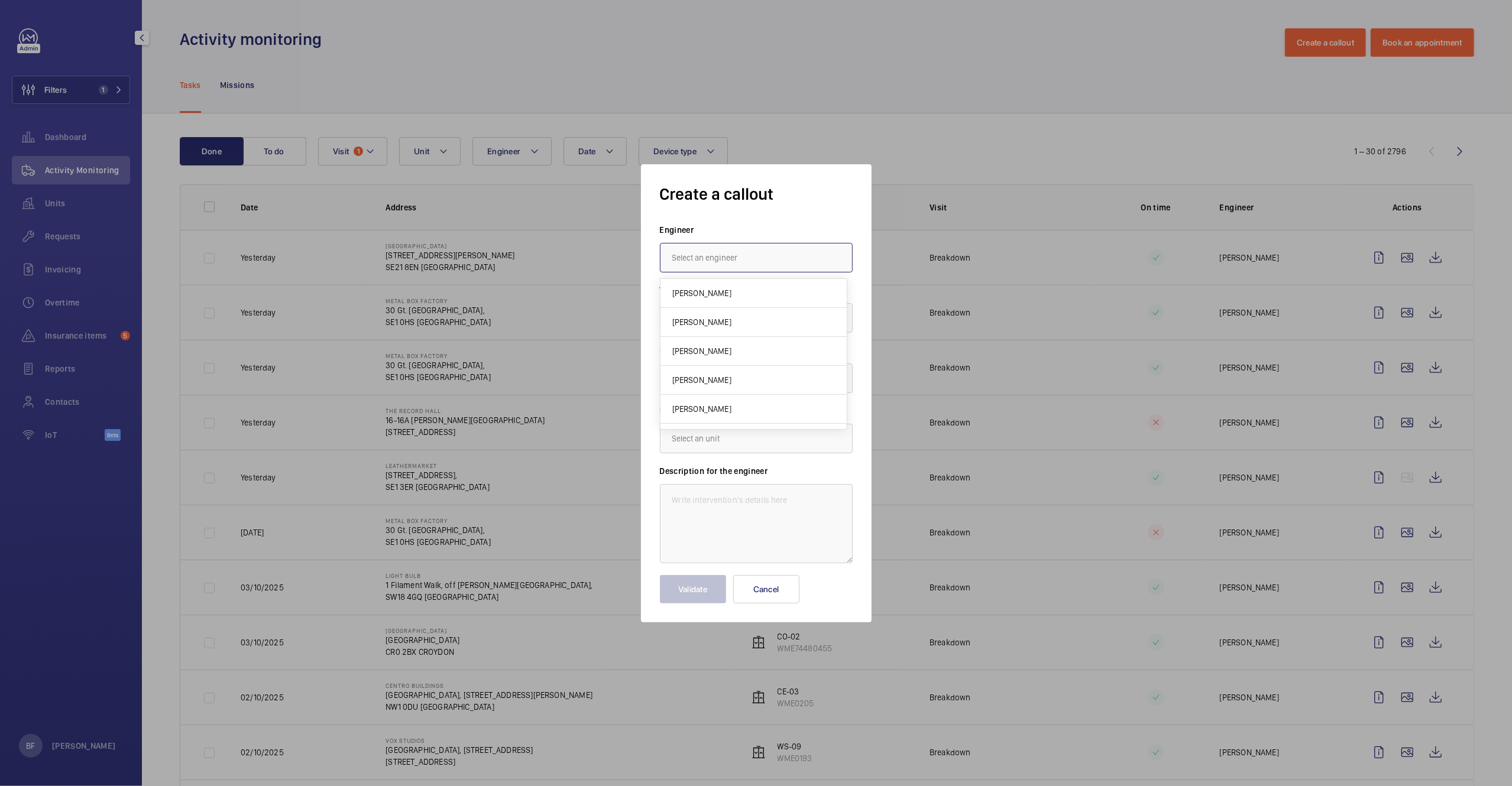
click at [699, 250] on input "text" at bounding box center [756, 257] width 193 height 29
click at [690, 297] on span "[PERSON_NAME]" at bounding box center [702, 293] width 59 height 12
type input "[PERSON_NAME]"
click at [685, 376] on input "text" at bounding box center [756, 378] width 193 height 29
click at [715, 414] on span "[STREET_ADDRESS]" at bounding box center [707, 414] width 70 height 12
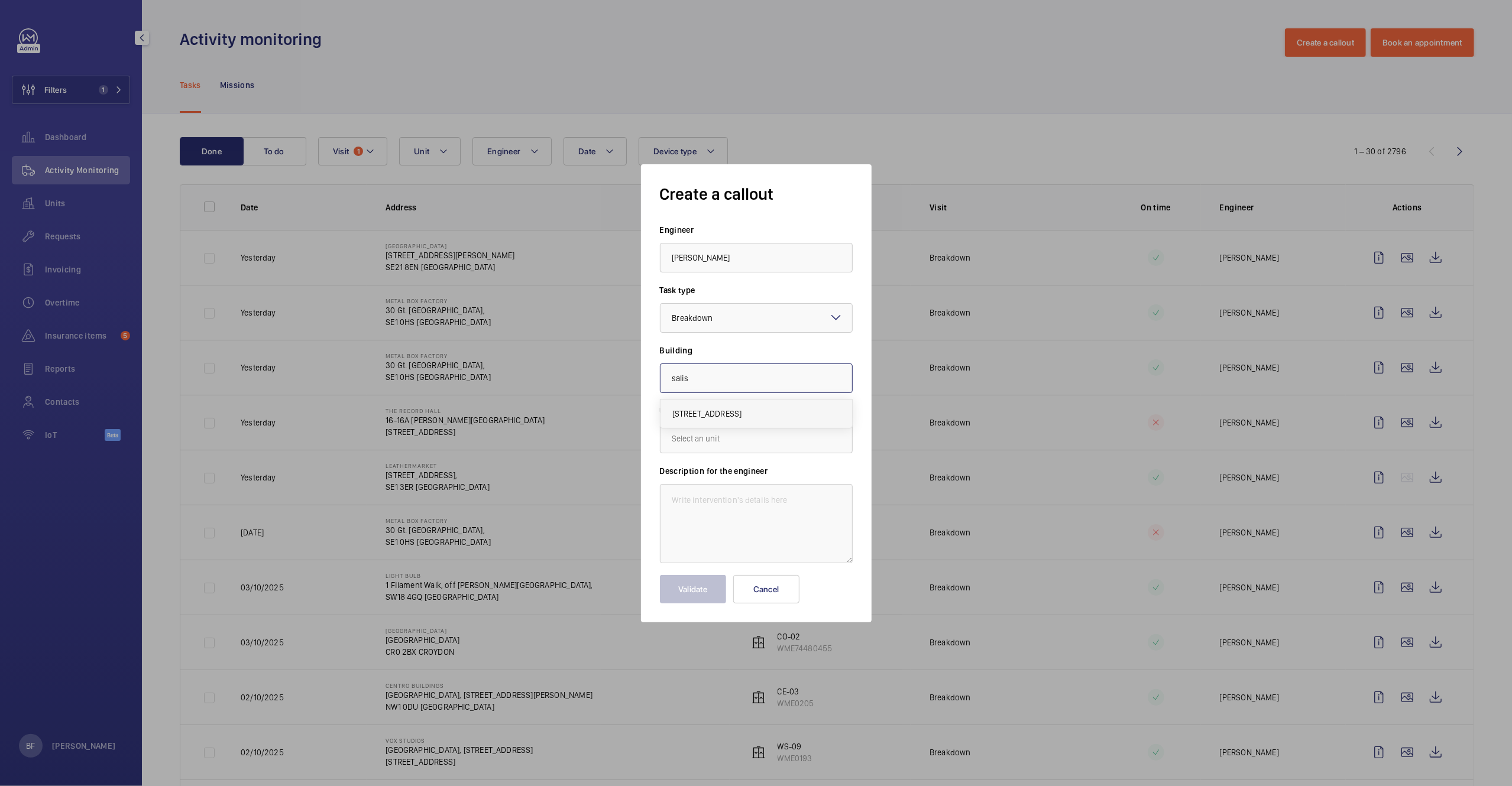
type input "[STREET_ADDRESS]"
click at [774, 433] on input "text" at bounding box center [756, 438] width 193 height 29
click at [715, 511] on mat-option "WME0127 - FC-06A" at bounding box center [756, 503] width 191 height 29
type input "WME0127 - FC-06A"
click at [706, 502] on textarea at bounding box center [756, 524] width 193 height 79
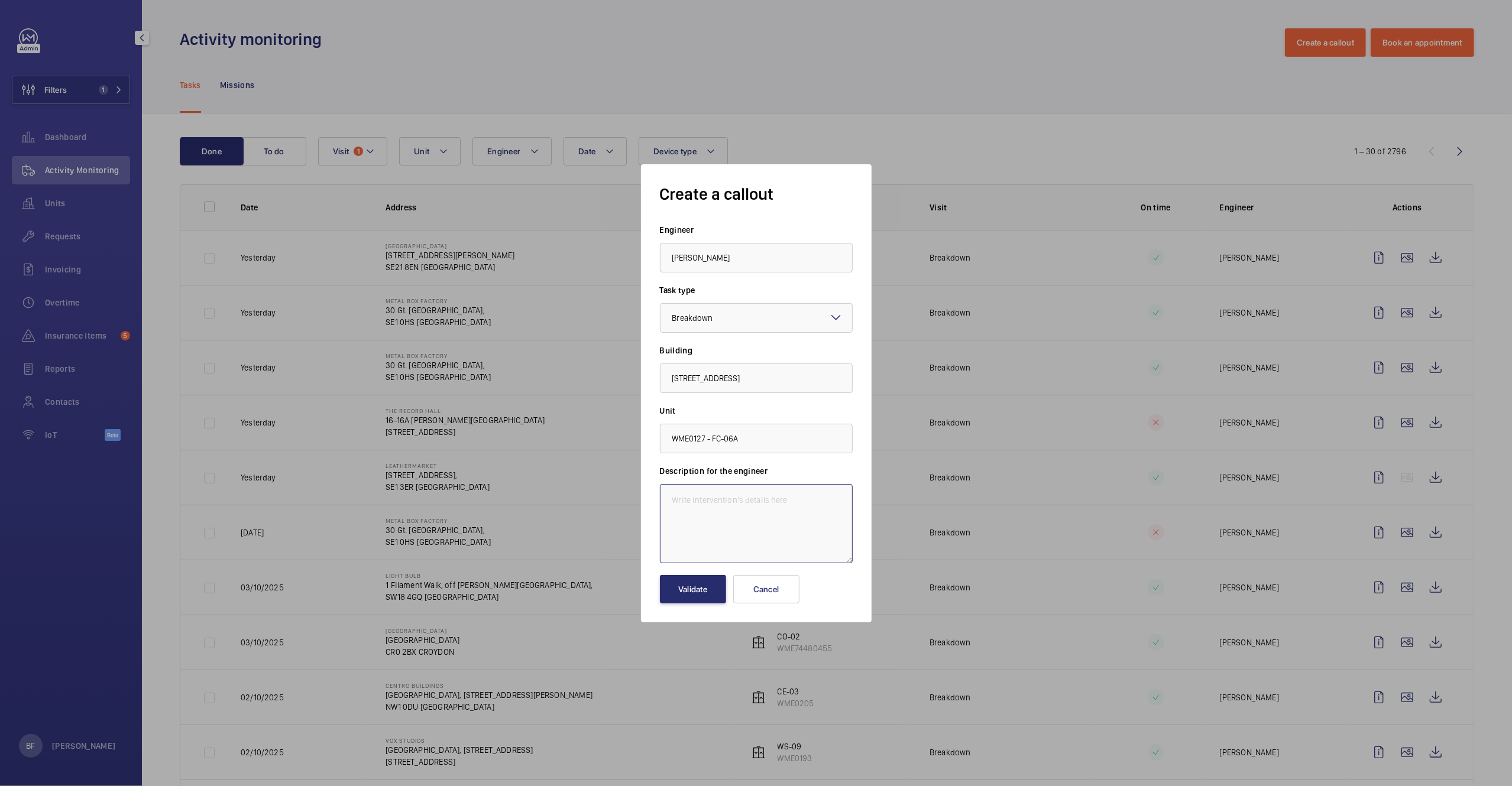
click at [713, 493] on textarea at bounding box center [756, 524] width 193 height 79
paste textarea "Goods lift is OOS Doors are not closing, this is the only goods lift on site. A…"
click at [668, 513] on textarea "Goods lift is OOS Doors are not closing, this is the only goods lift on site. A…" at bounding box center [756, 524] width 193 height 79
click at [669, 536] on textarea "Goods lift is OOS Doors are not closing, this is the only goods lift on site. A…" at bounding box center [756, 524] width 193 height 79
click at [816, 528] on textarea "Goods lift is OOS Doors are not closing, this is the only goods lift on site. A…" at bounding box center [756, 524] width 193 height 79
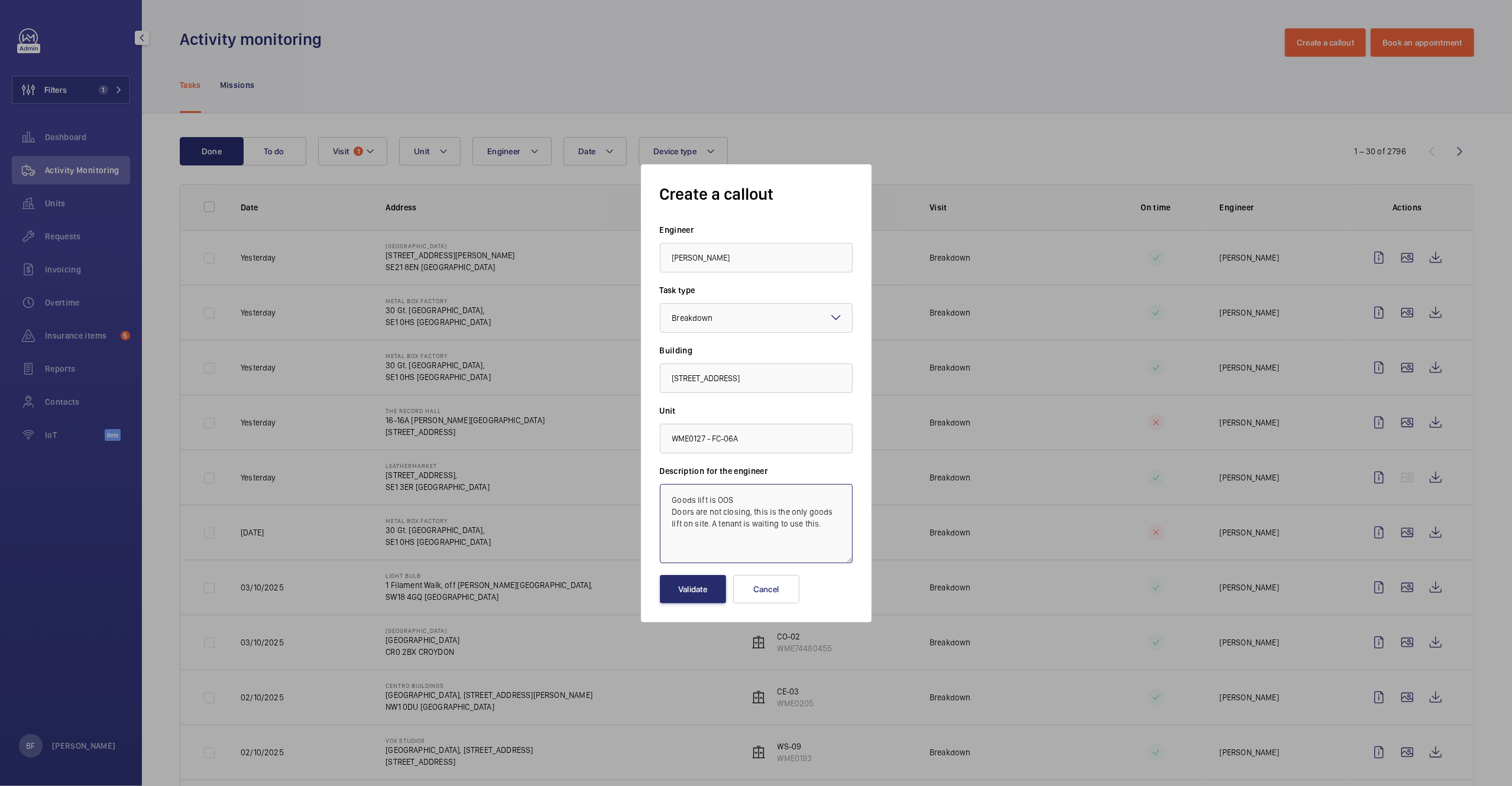
click at [667, 496] on textarea "Goods lift is OOS Doors are not closing, this is the only goods lift on site. A…" at bounding box center [756, 524] width 193 height 79
paste textarea "Job #358809"
type textarea "Job #358809 - Goods lift is OOS Doors are not closing, this is the only goods l…"
click at [676, 585] on button "Validate" at bounding box center [693, 590] width 66 height 29
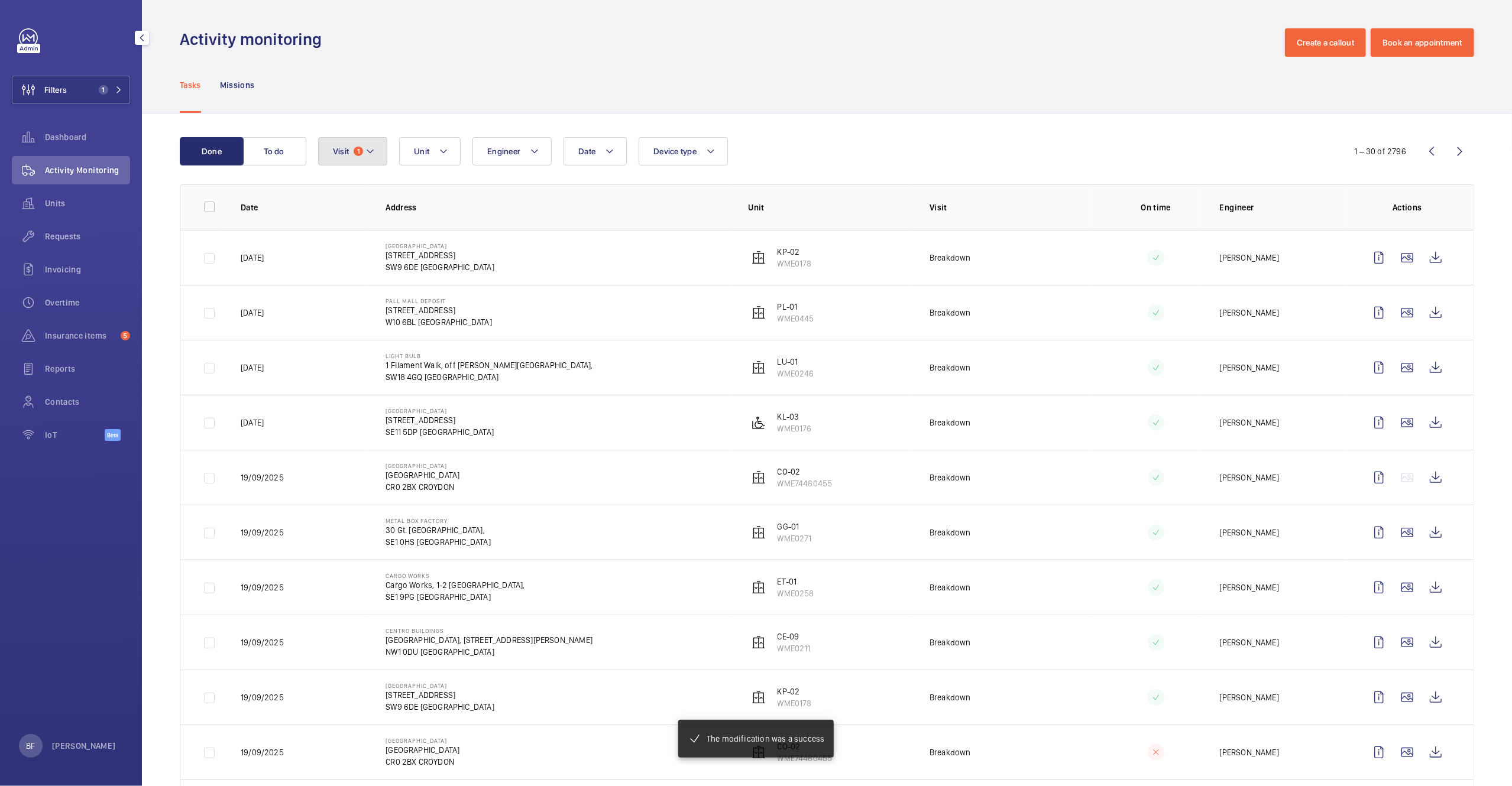
click at [350, 152] on button "Visit 1" at bounding box center [353, 152] width 69 height 29
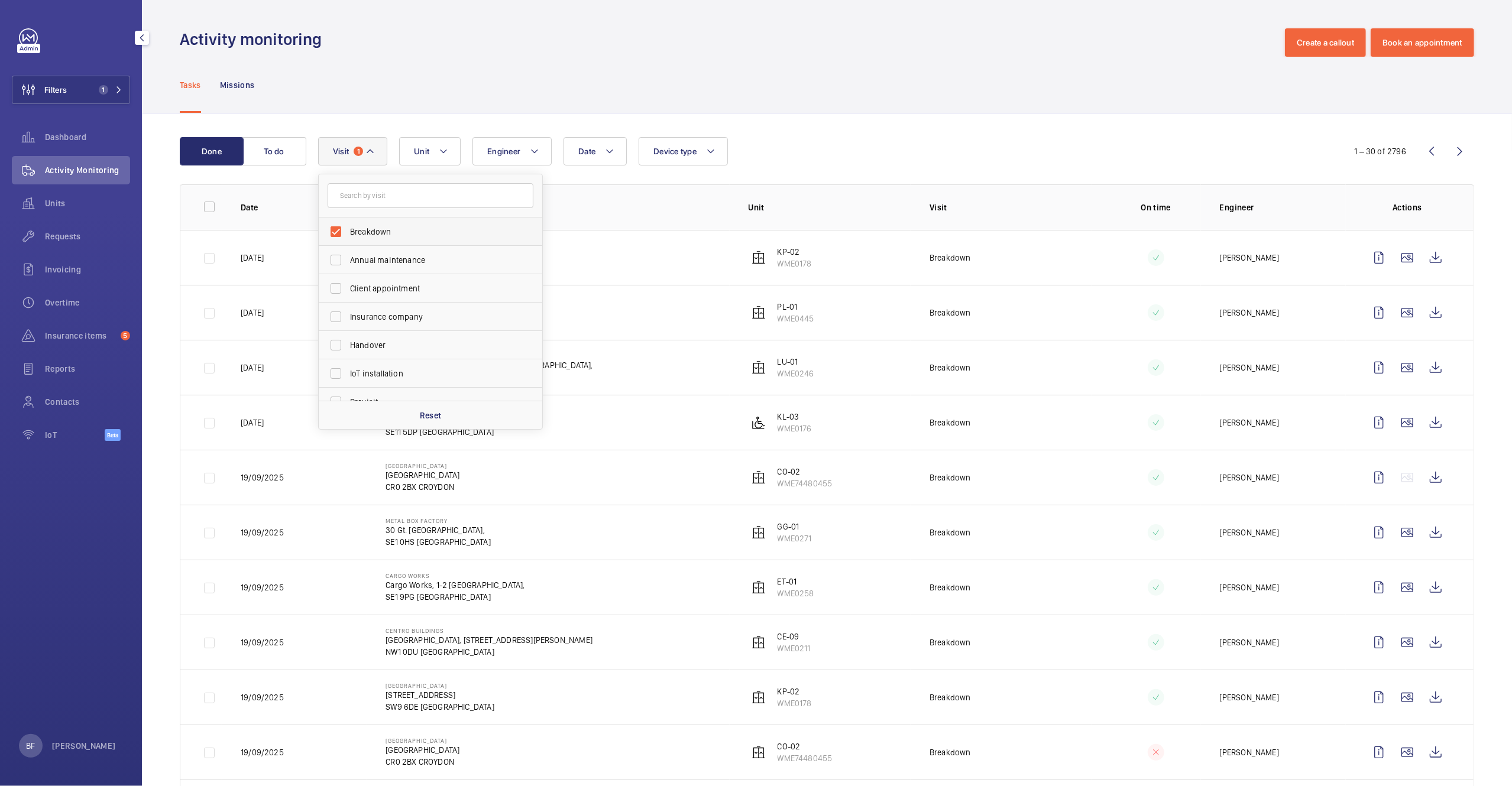
click at [364, 236] on span "Breakdown" at bounding box center [432, 232] width 163 height 12
click at [348, 236] on input "Breakdown" at bounding box center [336, 232] width 23 height 23
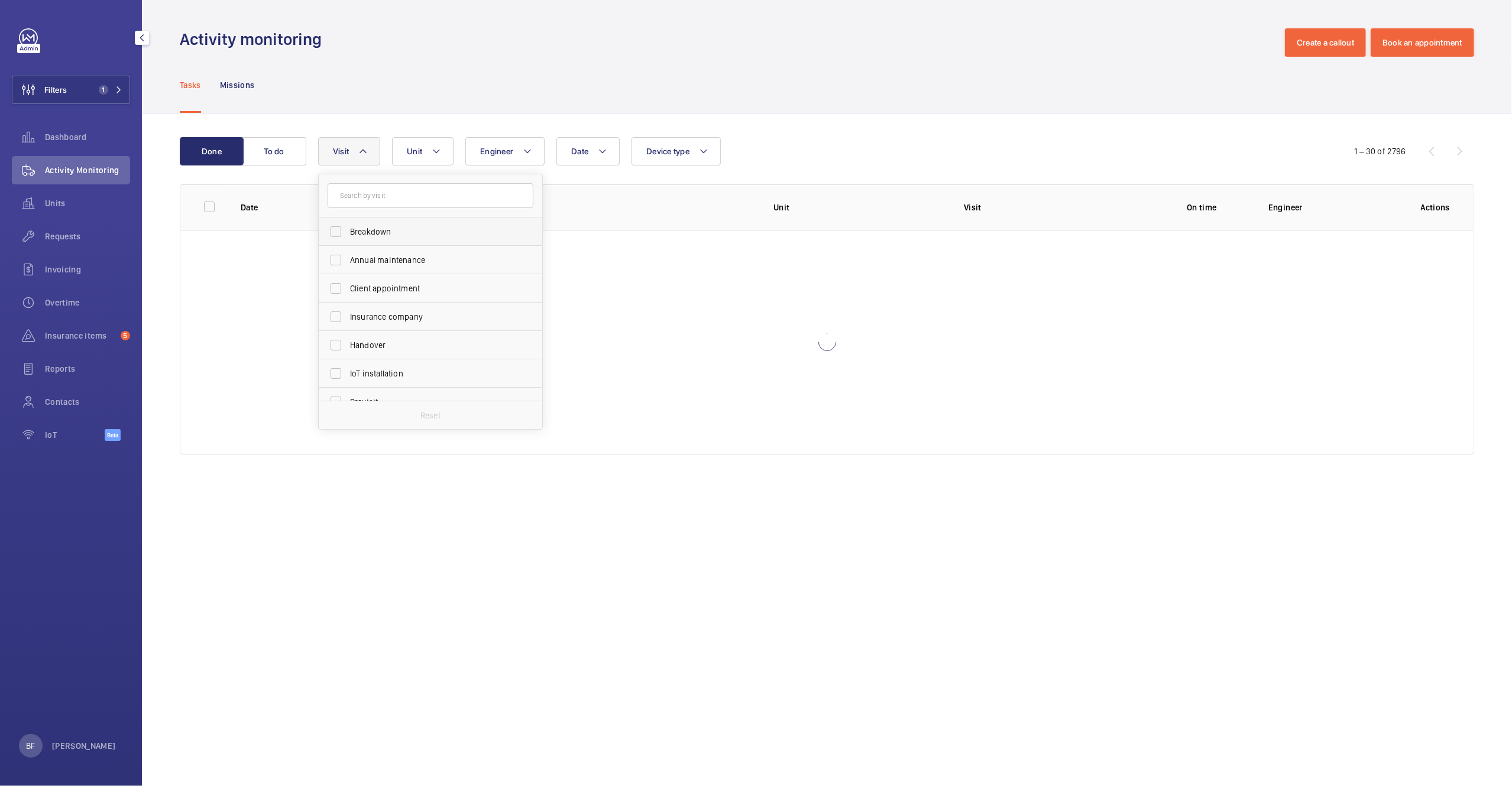
click at [364, 235] on span "Breakdown" at bounding box center [432, 232] width 163 height 12
click at [348, 235] on input "Breakdown" at bounding box center [336, 232] width 23 height 23
checkbox input "true"
click at [281, 81] on div "Tasks Missions" at bounding box center [827, 85] width 1294 height 56
